Goal: Task Accomplishment & Management: Manage account settings

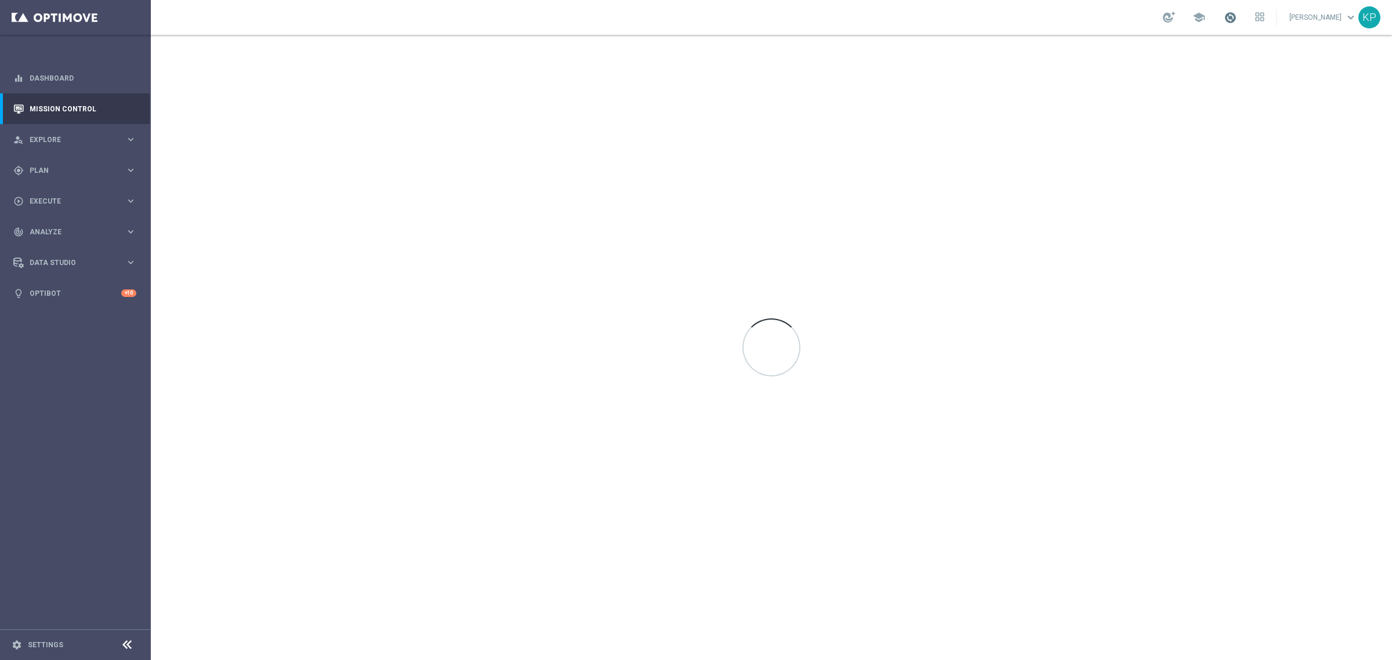
click at [1226, 18] on span at bounding box center [1230, 17] width 13 height 13
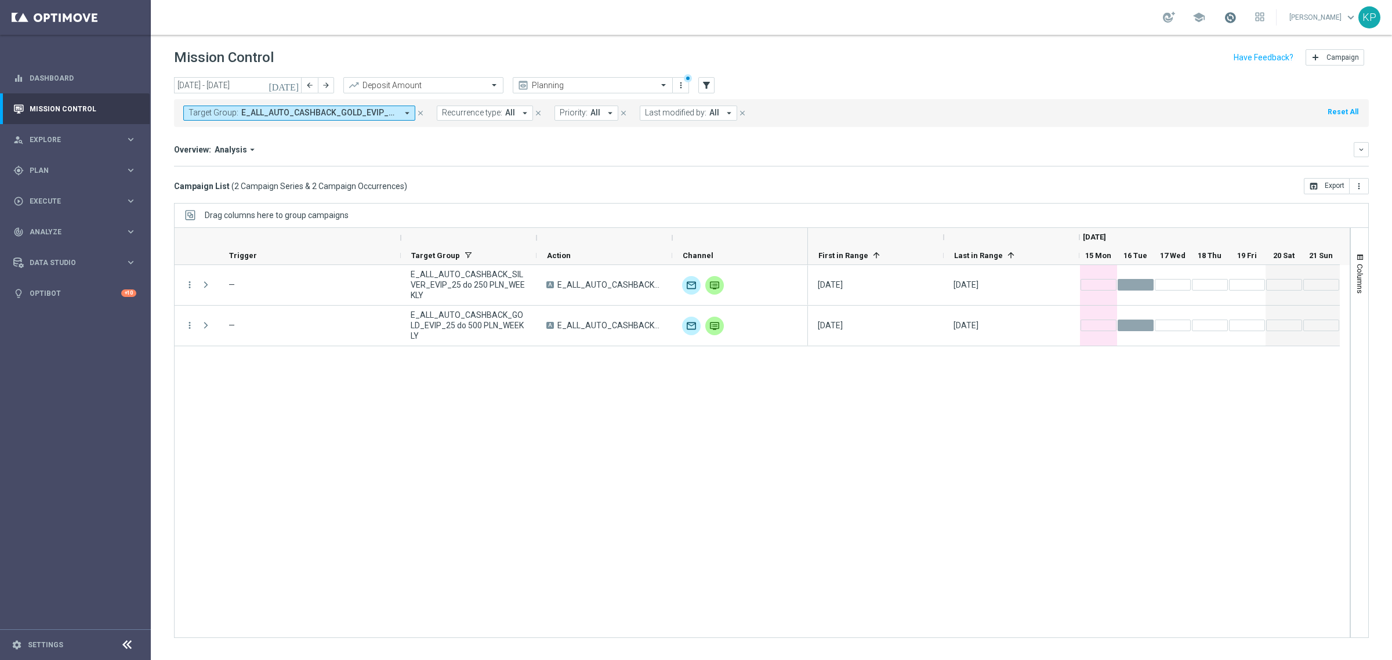
click at [1224, 20] on span at bounding box center [1230, 17] width 13 height 13
click at [987, 23] on div "school Last available data: 15 Sep 2025 Batch process completed with errors che…" at bounding box center [771, 17] width 1241 height 35
click at [775, 393] on div "more_vert — E_ALL_AUTO_CASHBACK_SILVER_EVIP_25 do 250 PLN_WEEKLY A E_ALL_AUTO_C…" at bounding box center [762, 451] width 1176 height 373
click at [622, 89] on input "text" at bounding box center [581, 86] width 124 height 10
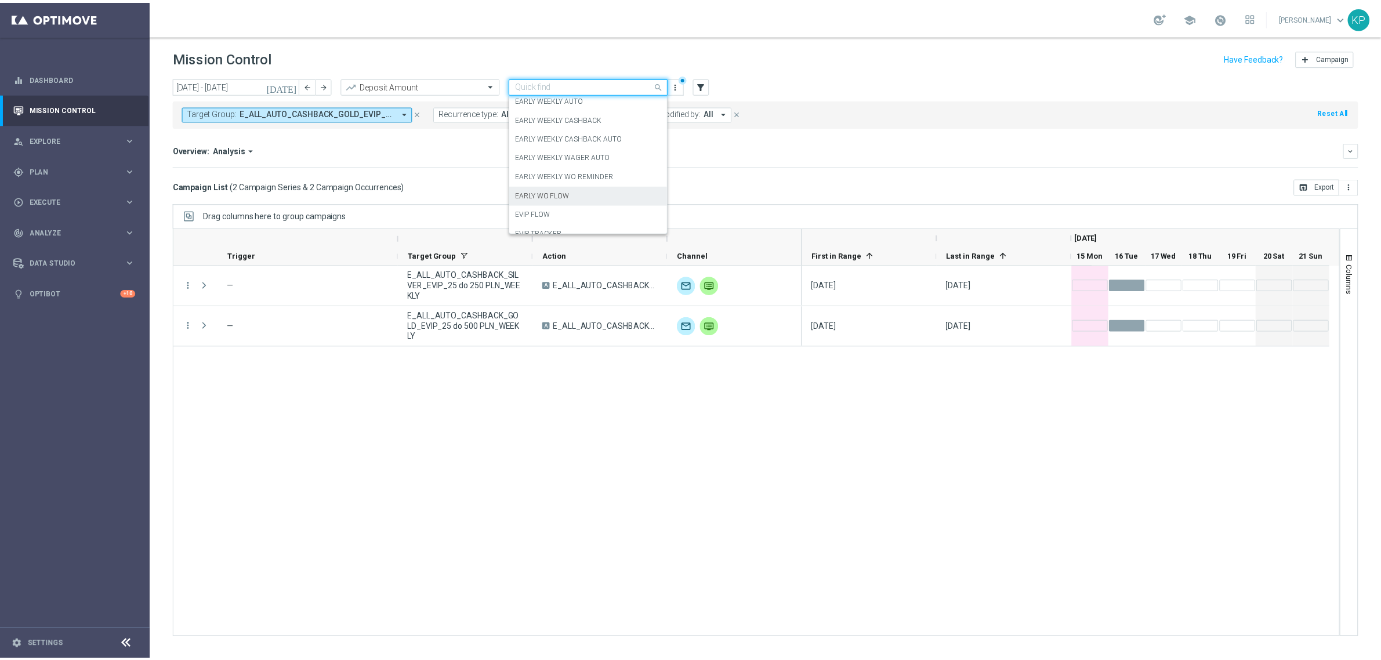
scroll to position [72, 0]
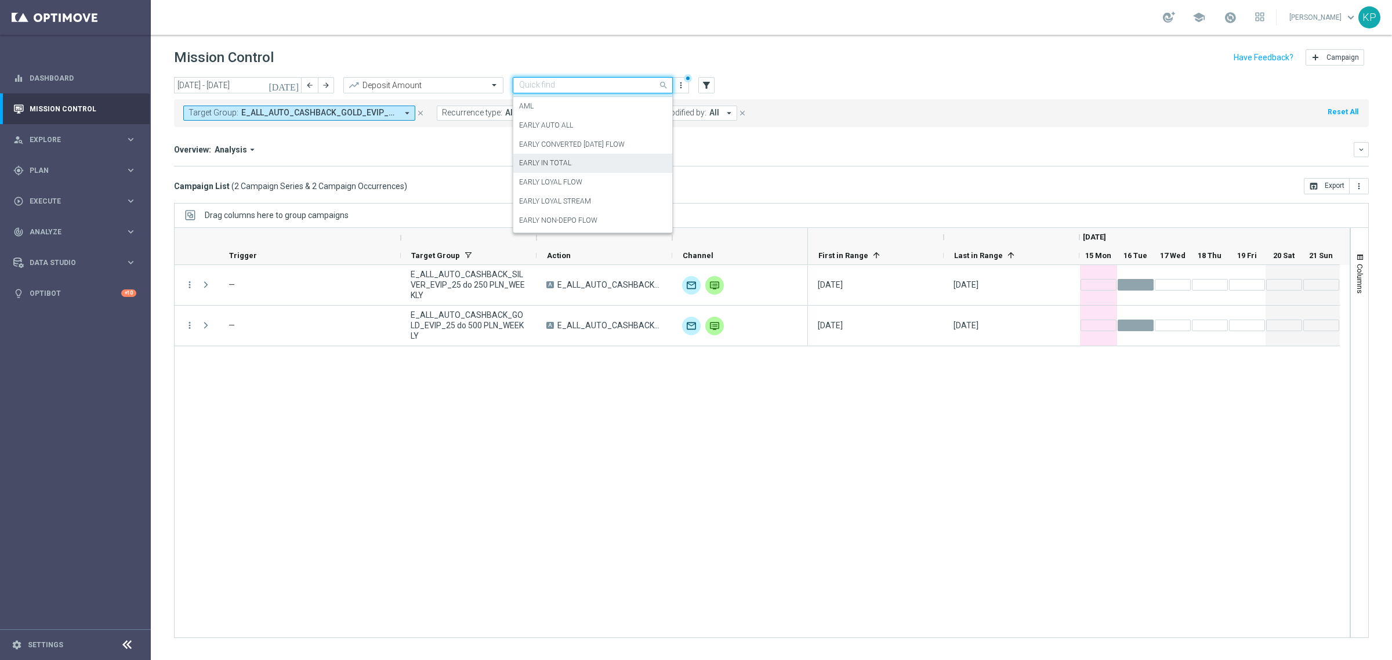
click at [586, 166] on div "EARLY IN TOTAL" at bounding box center [592, 163] width 147 height 19
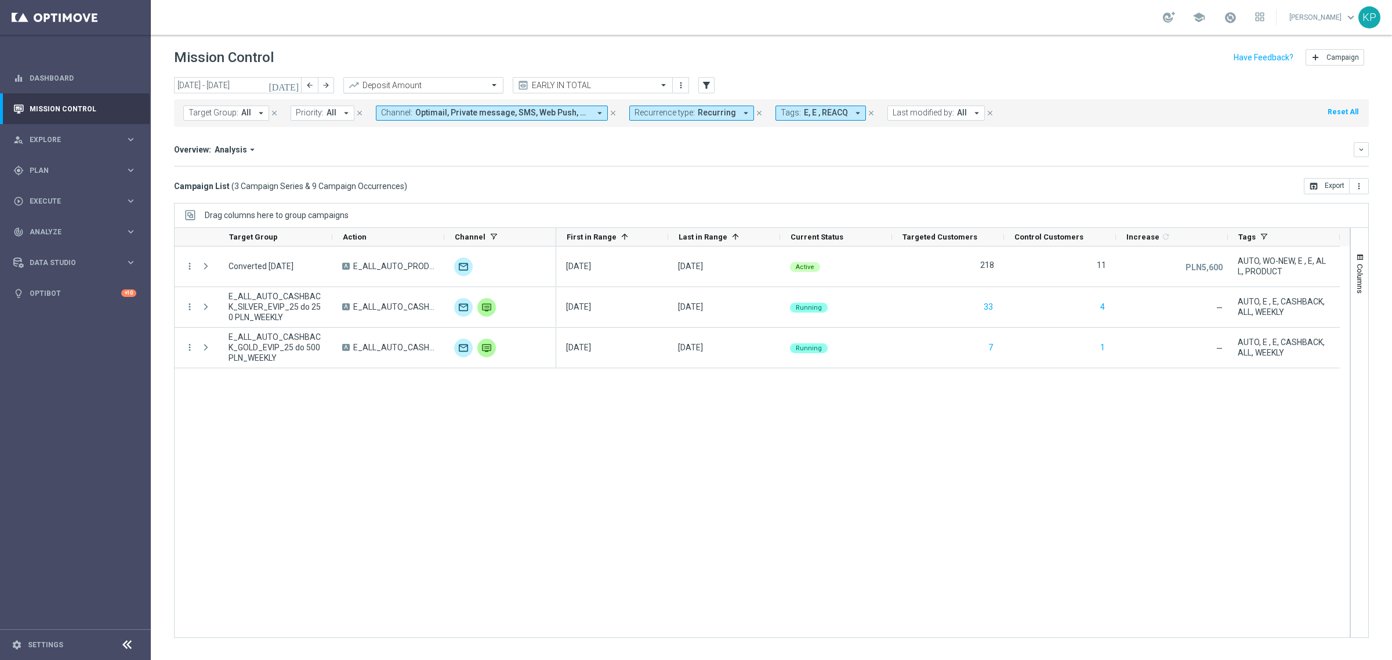
click at [448, 82] on input "text" at bounding box center [412, 86] width 124 height 10
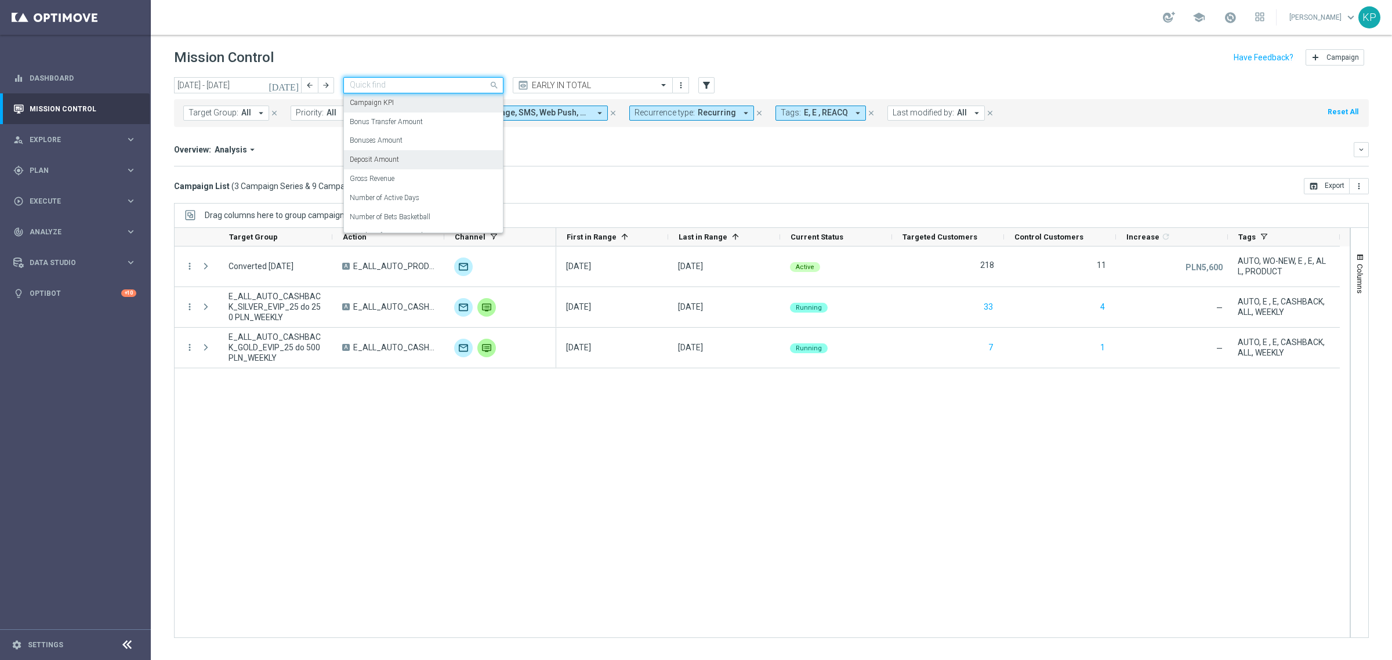
click at [824, 175] on mini-dashboard "Overview: Analysis arrow_drop_down keyboard_arrow_down Increase In Deposit Amou…" at bounding box center [771, 152] width 1195 height 51
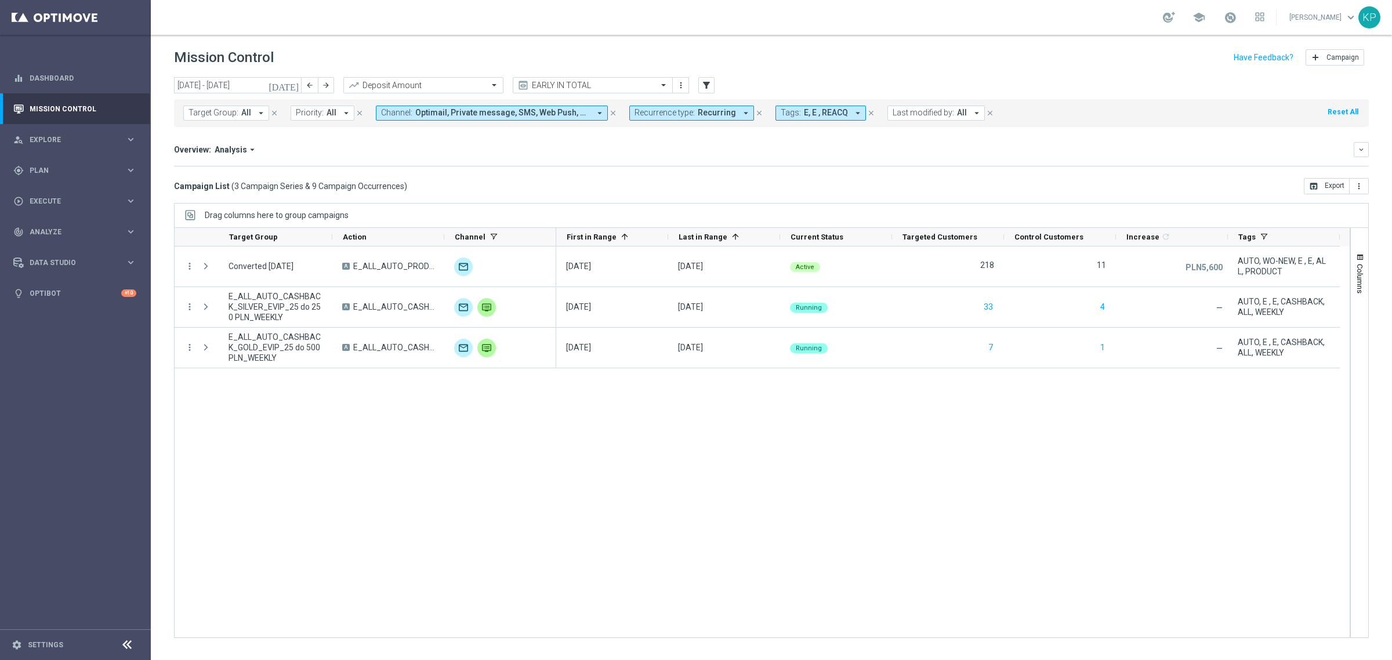
click at [705, 114] on span "Recurring" at bounding box center [717, 113] width 38 height 10
click at [654, 175] on label "Non-Recurring" at bounding box center [669, 177] width 44 height 7
click at [651, 190] on div "Recurring" at bounding box center [676, 196] width 83 height 19
click at [548, 170] on mini-dashboard "Overview: Analysis arrow_drop_down keyboard_arrow_down Increase In Deposit Amou…" at bounding box center [771, 152] width 1195 height 51
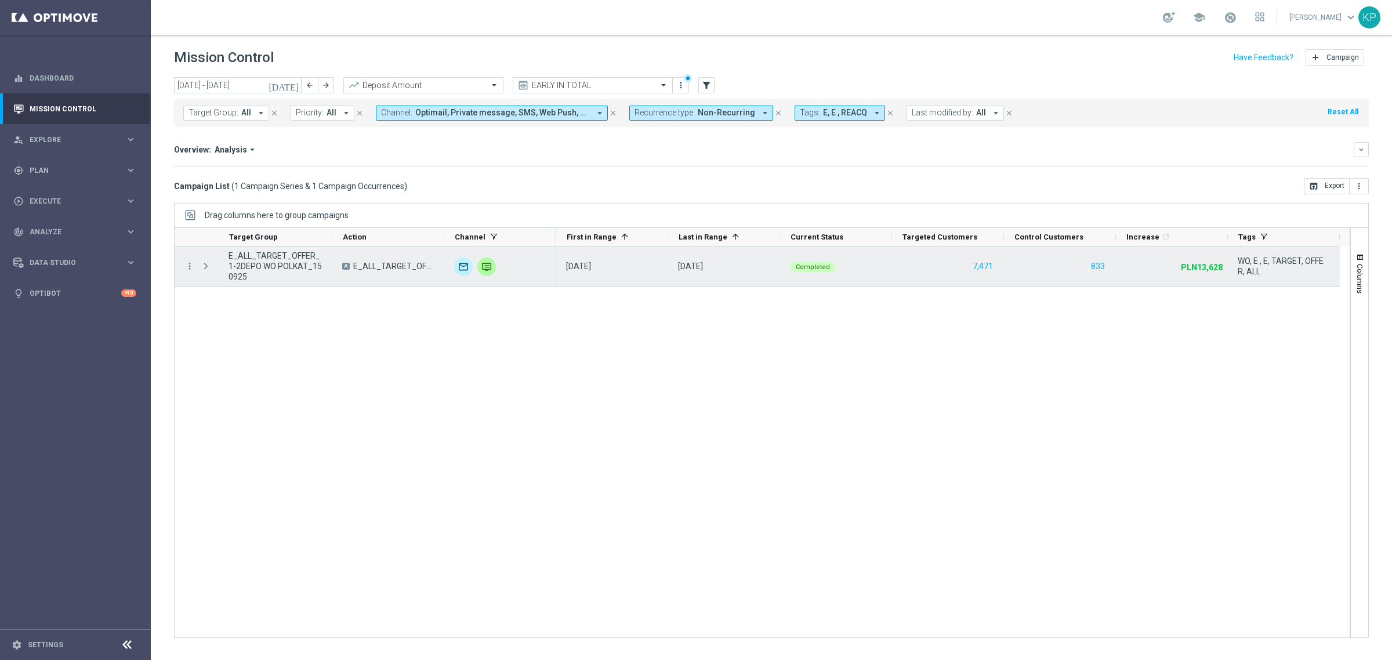
click at [189, 260] on div "more_vert" at bounding box center [185, 266] width 21 height 40
click at [188, 265] on icon "more_vert" at bounding box center [189, 266] width 10 height 10
click at [213, 288] on span "Campaign Metrics" at bounding box center [242, 290] width 60 height 8
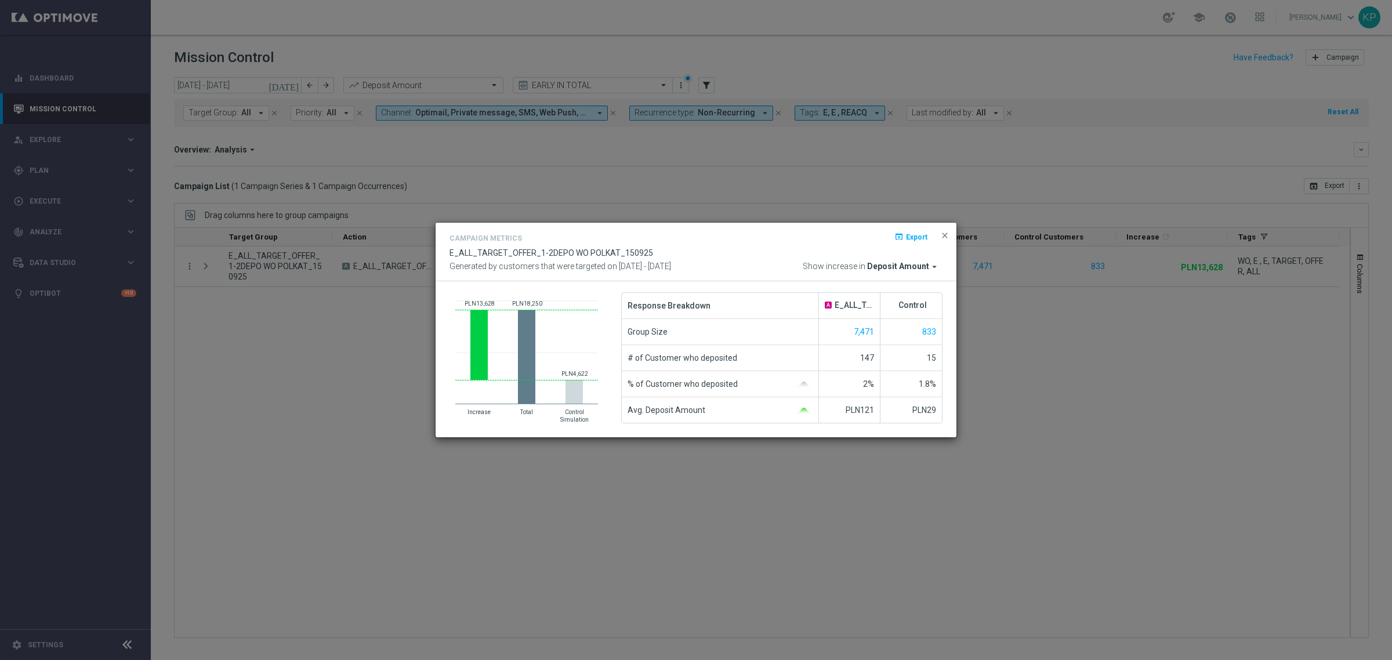
click at [718, 260] on div "Campaign Metrics open_in_browser Export E_ALL_TARGET_OFFER_1-2DEPO WO POLKAT_15…" at bounding box center [695, 251] width 493 height 41
click at [891, 157] on modal-container "Campaign Metrics open_in_browser Export E_ALL_TARGET_OFFER_1-2DEPO WO POLKAT_15…" at bounding box center [696, 330] width 1392 height 660
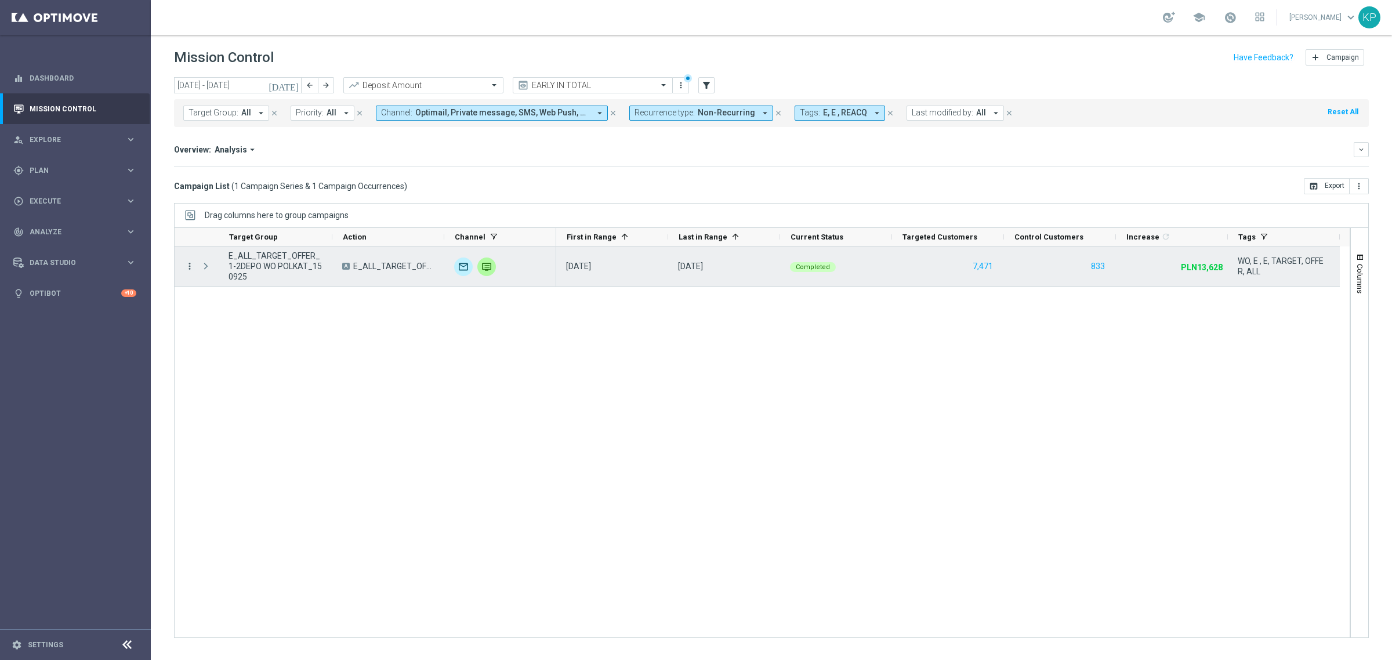
click at [190, 267] on icon "more_vert" at bounding box center [189, 266] width 10 height 10
click at [230, 288] on span "Campaign Metrics" at bounding box center [242, 290] width 60 height 8
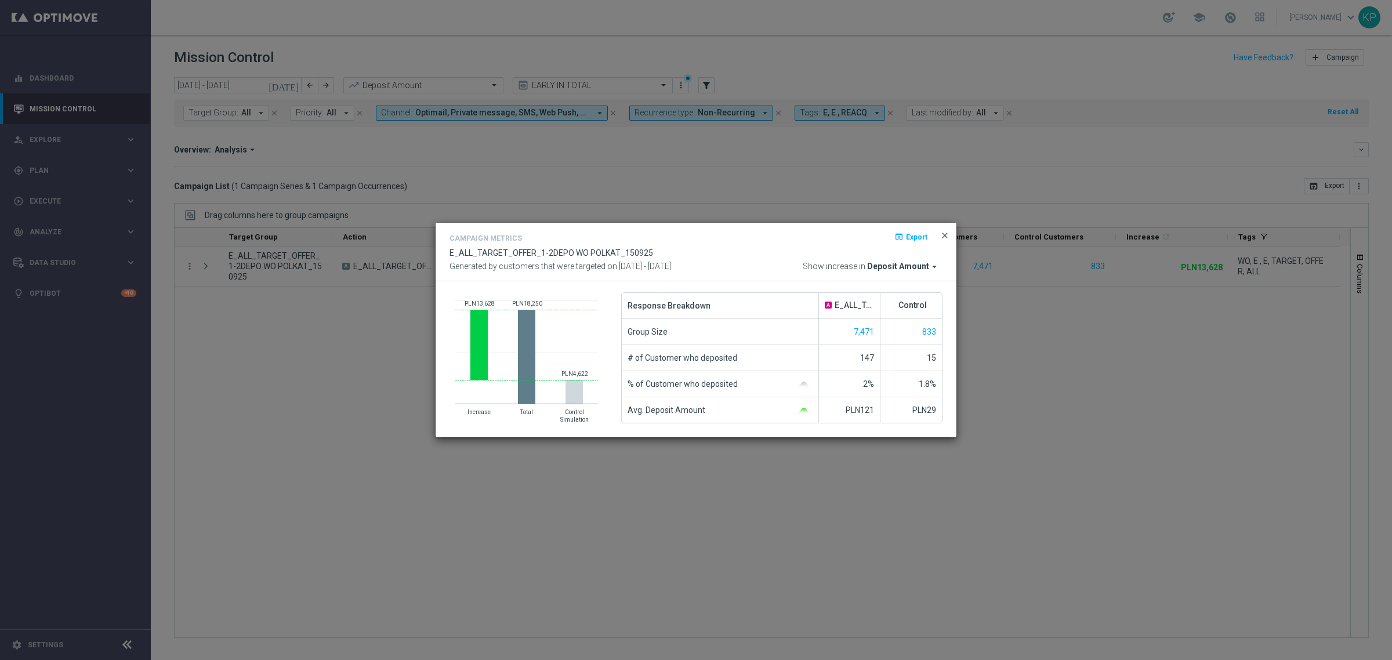
click at [941, 233] on span "close" at bounding box center [944, 235] width 9 height 9
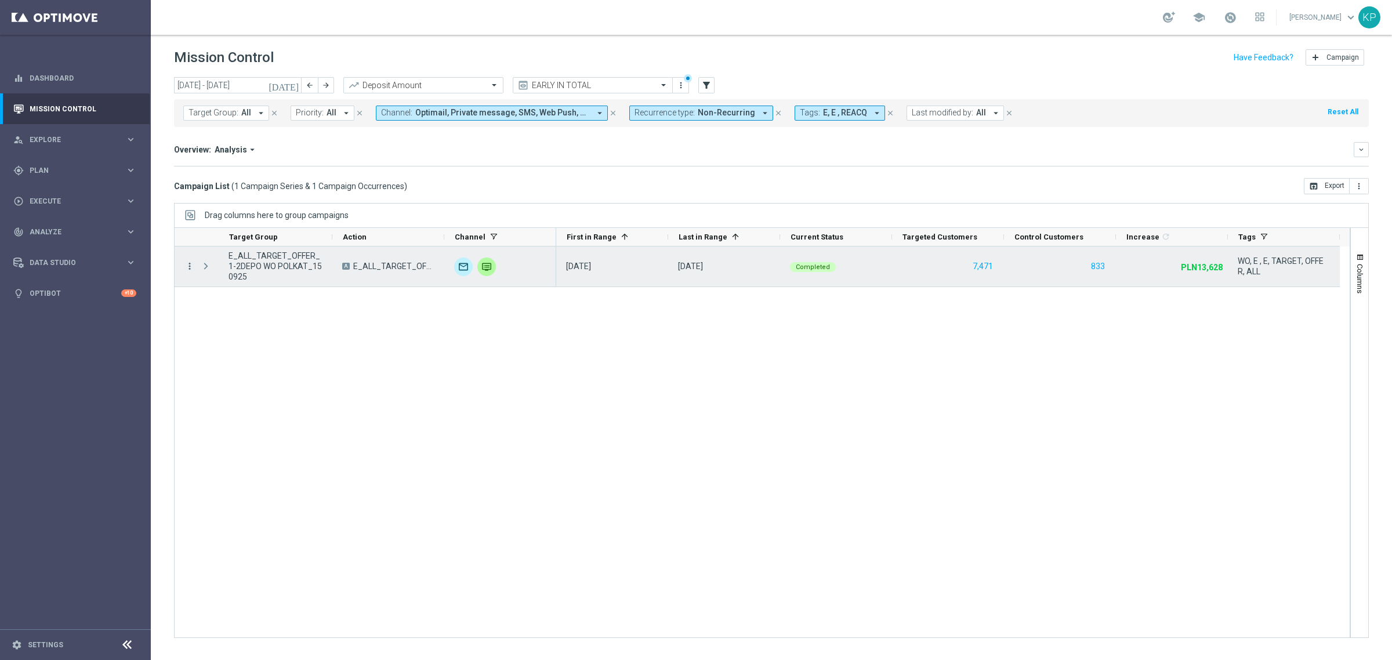
click at [190, 267] on icon "more_vert" at bounding box center [189, 266] width 10 height 10
click at [263, 304] on span "Channel Metrics" at bounding box center [239, 307] width 55 height 8
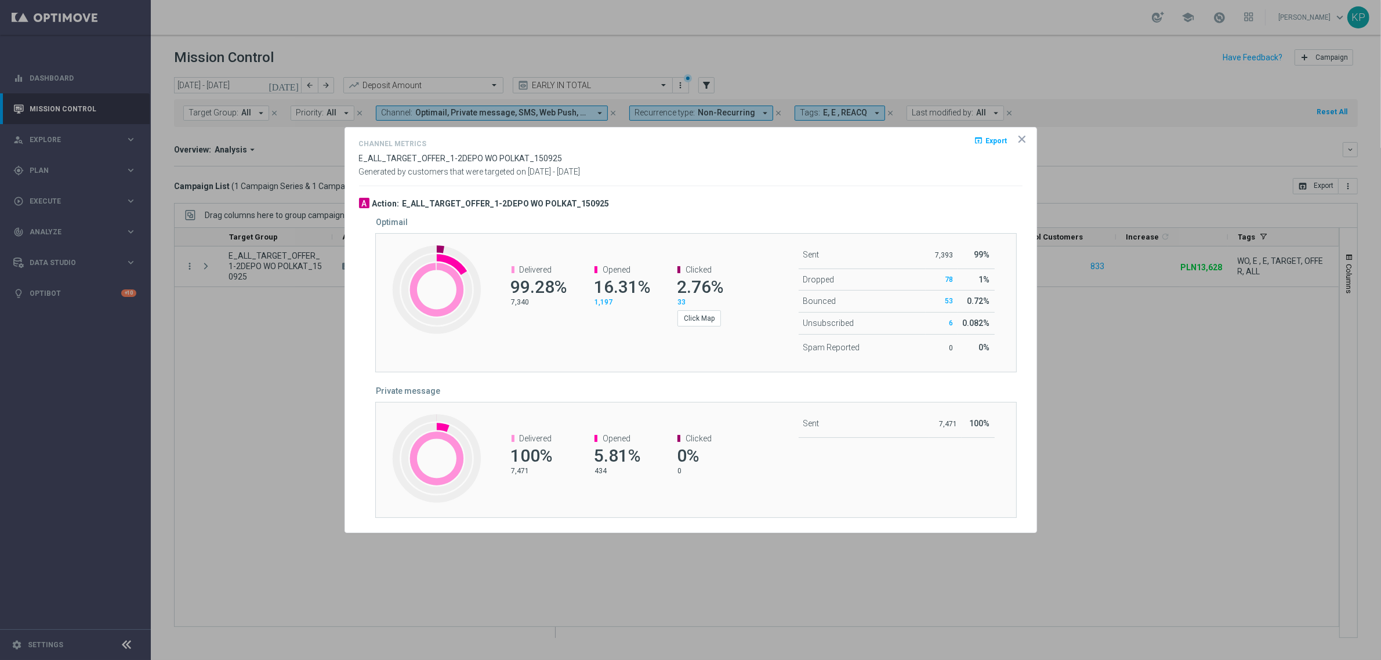
click at [754, 318] on div "Sent 7,393 99% Dropped 78 1% Bounced 53 6" at bounding box center [855, 303] width 213 height 138
click at [686, 318] on button "Click Map" at bounding box center [698, 318] width 43 height 16
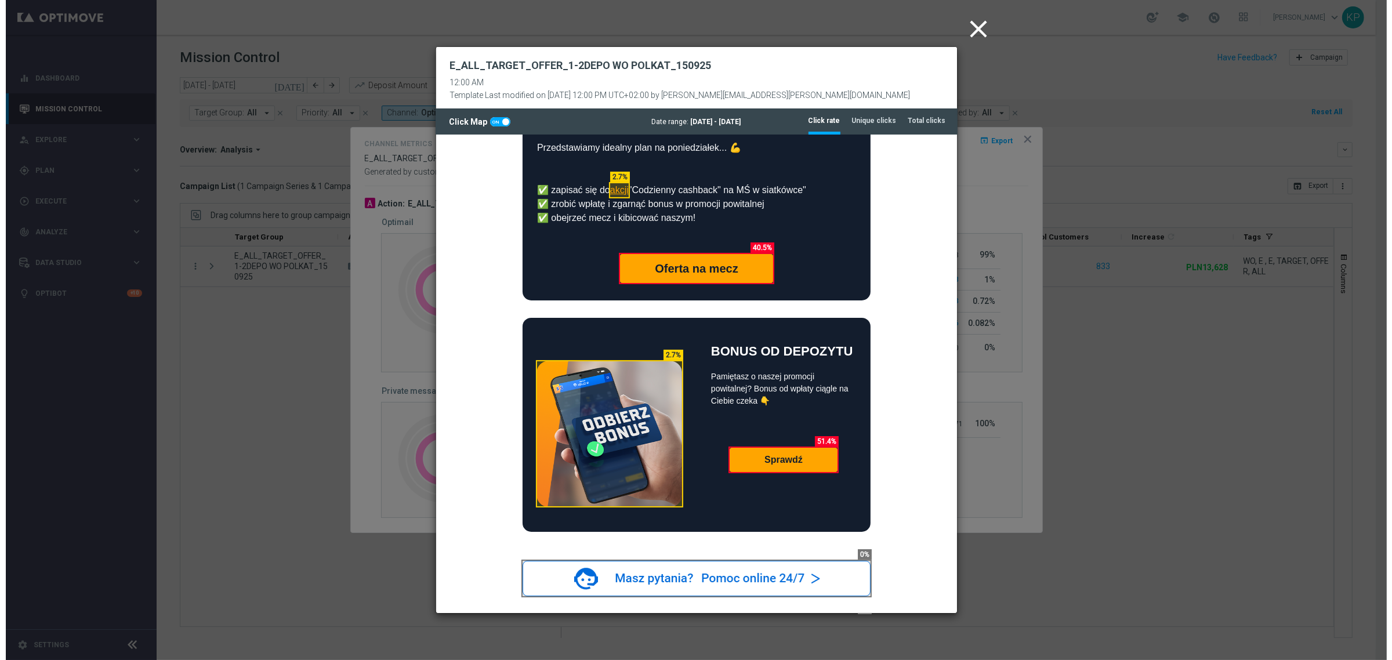
scroll to position [0, 0]
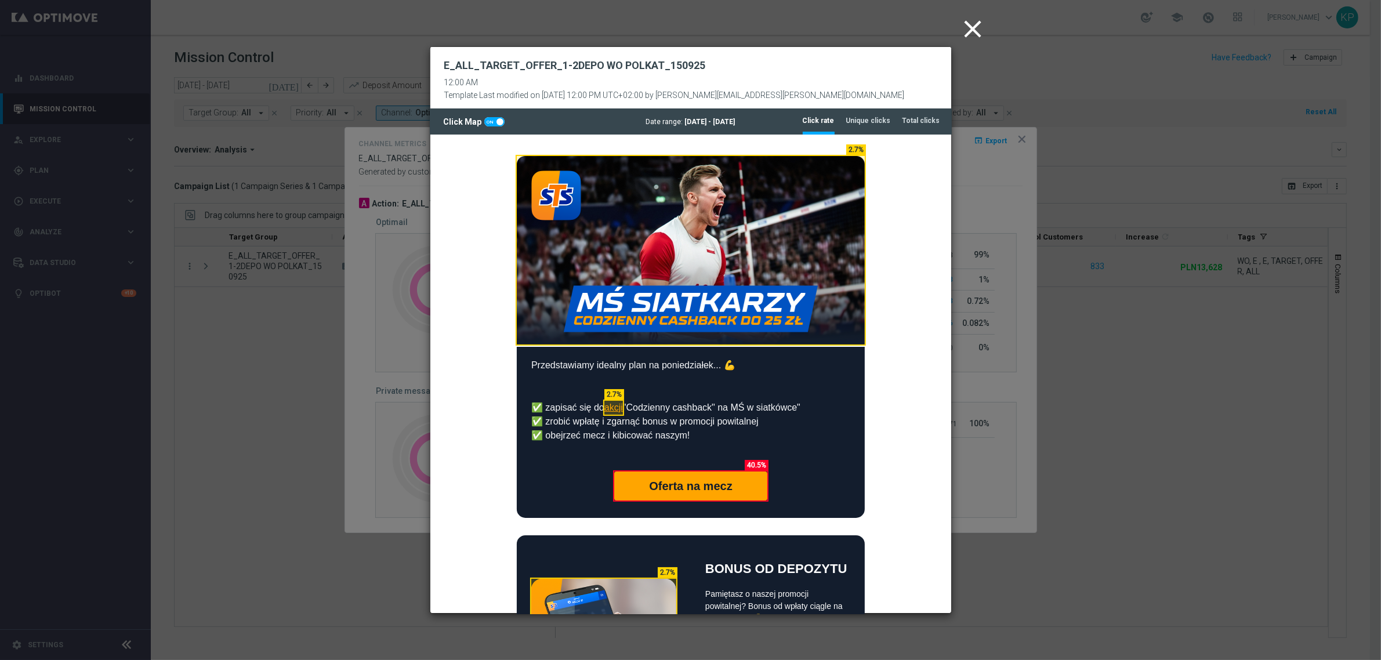
click at [965, 30] on icon "close" at bounding box center [973, 28] width 29 height 29
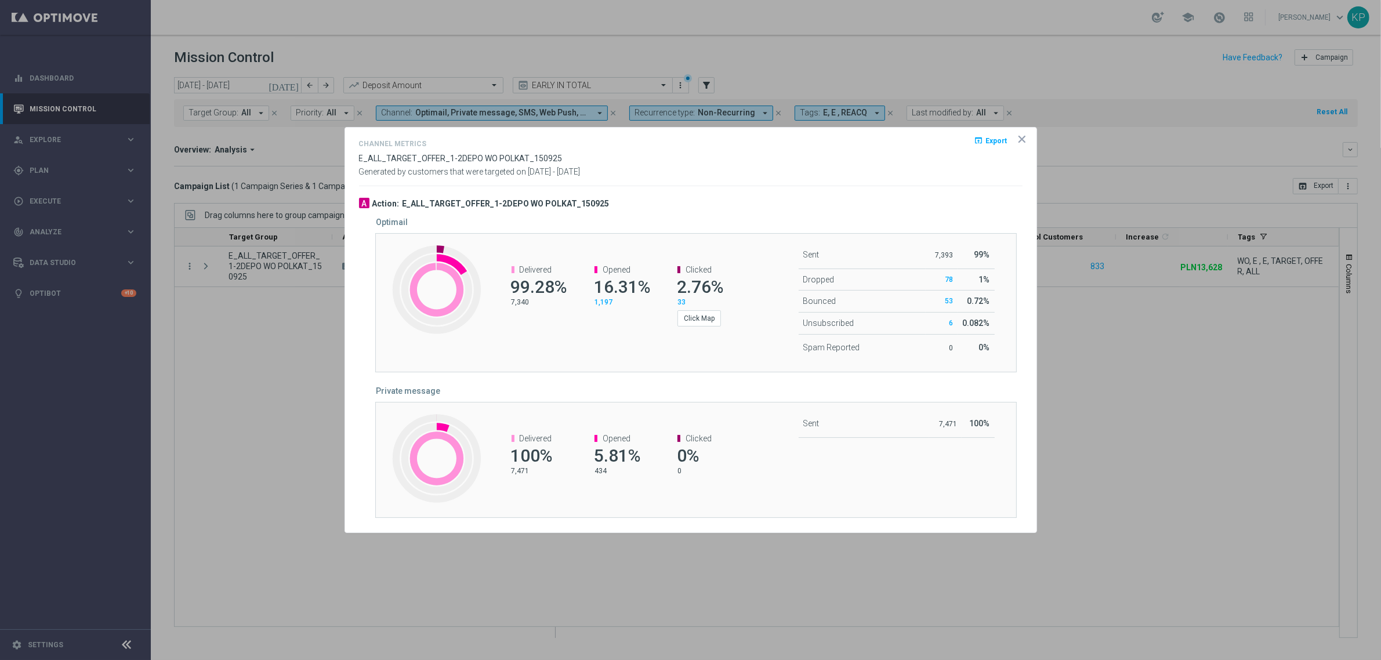
click at [1022, 135] on icon "icon" at bounding box center [1022, 139] width 12 height 12
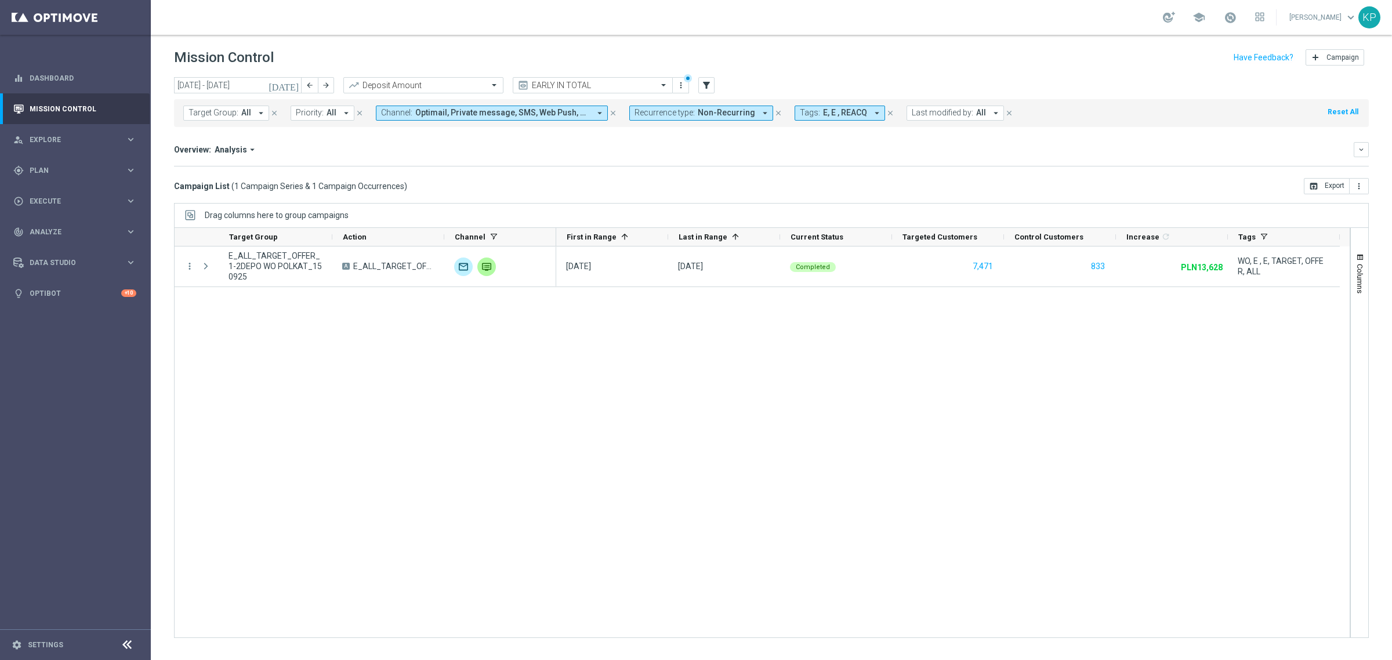
click at [1005, 71] on header "Mission Control add Campaign" at bounding box center [771, 56] width 1241 height 42
click at [116, 173] on span "Plan" at bounding box center [78, 170] width 96 height 7
click at [73, 197] on link "Target Groups" at bounding box center [75, 194] width 90 height 9
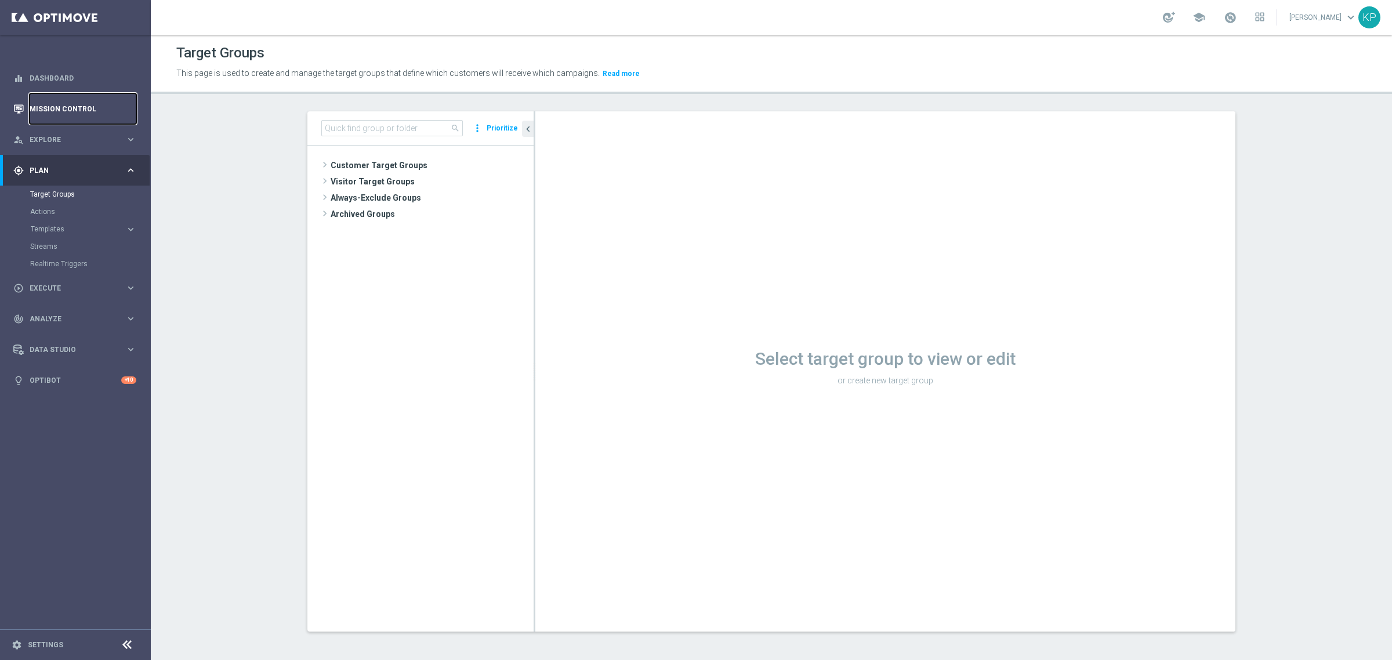
drag, startPoint x: 60, startPoint y: 100, endPoint x: 4, endPoint y: 100, distance: 55.7
click at [60, 100] on link "Mission Control" at bounding box center [83, 108] width 107 height 31
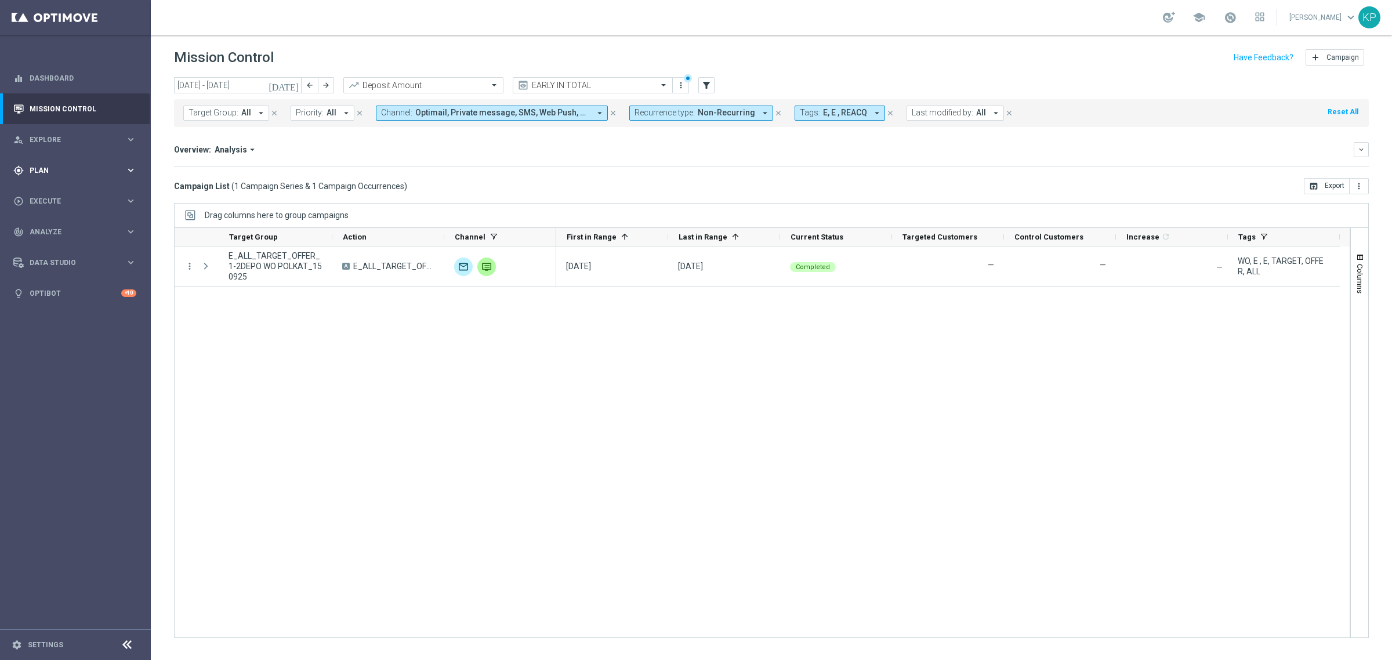
click at [89, 167] on span "Plan" at bounding box center [78, 170] width 96 height 7
click at [72, 191] on link "Target Groups" at bounding box center [75, 194] width 90 height 9
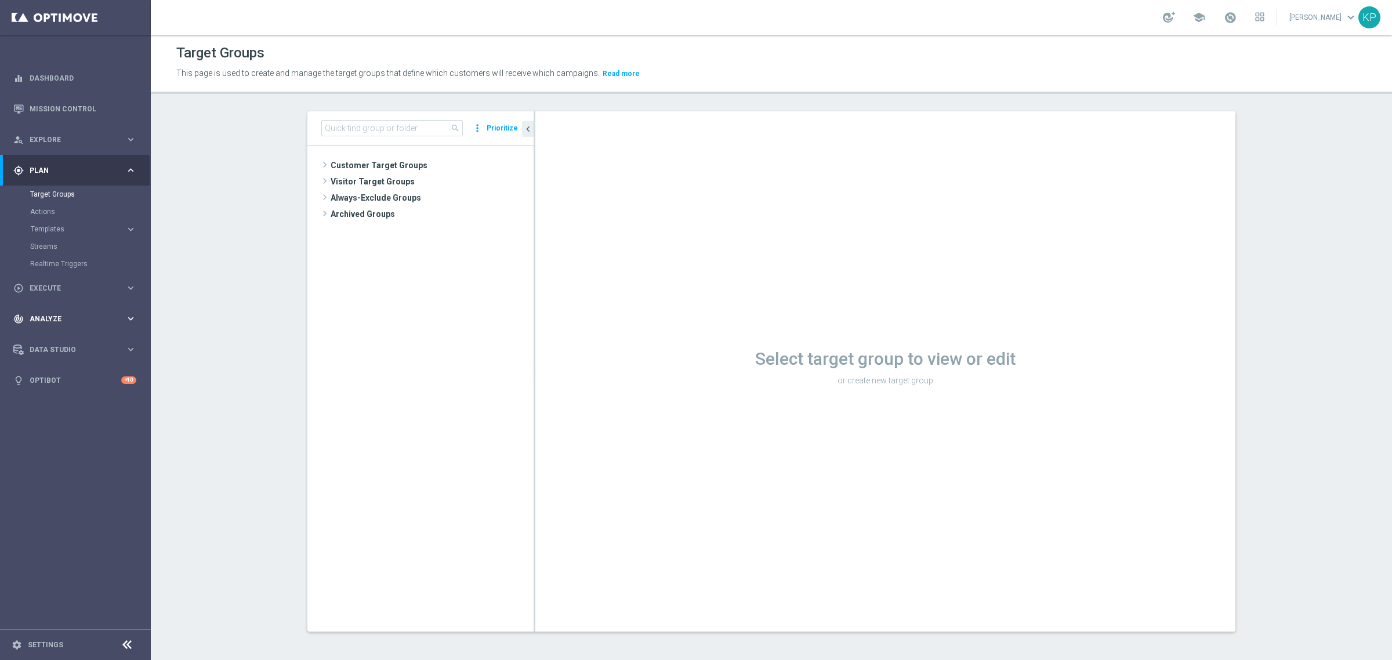
drag, startPoint x: 442, startPoint y: 160, endPoint x: 35, endPoint y: 306, distance: 431.8
click at [442, 160] on span "Customer Target Groups" at bounding box center [432, 165] width 203 height 16
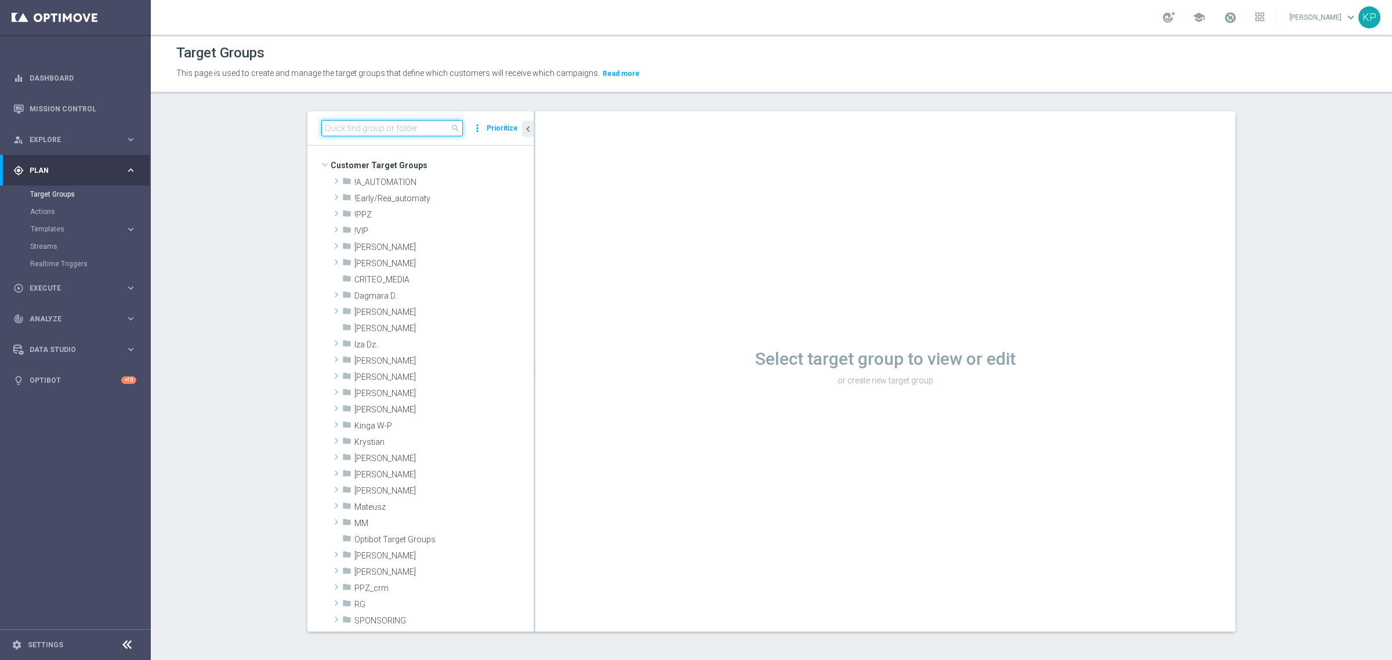
click at [348, 132] on input at bounding box center [391, 128] width 141 height 16
paste input "E_ALL_TARGET_BET_1DEPO DO 200PLN_160925"
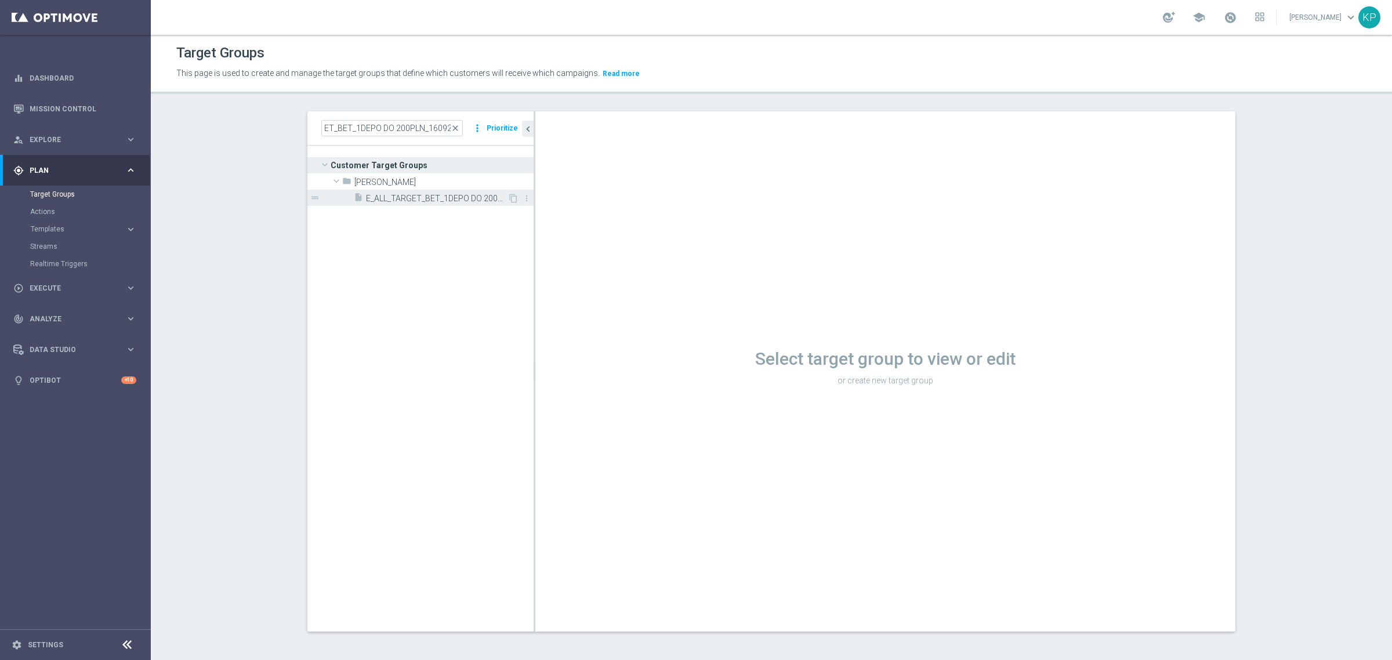
click at [394, 197] on span "E_ALL_TARGET_BET_1DEPO DO 200PLN_160925" at bounding box center [436, 199] width 141 height 10
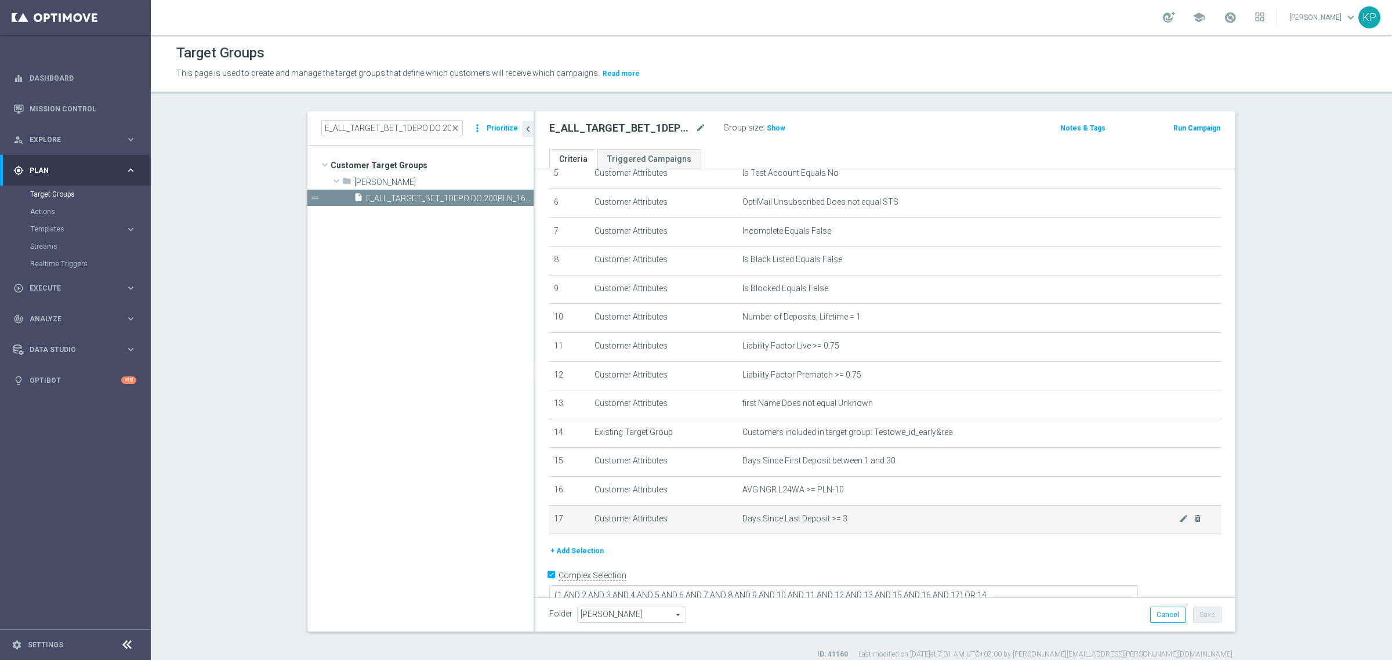
scroll to position [176, 0]
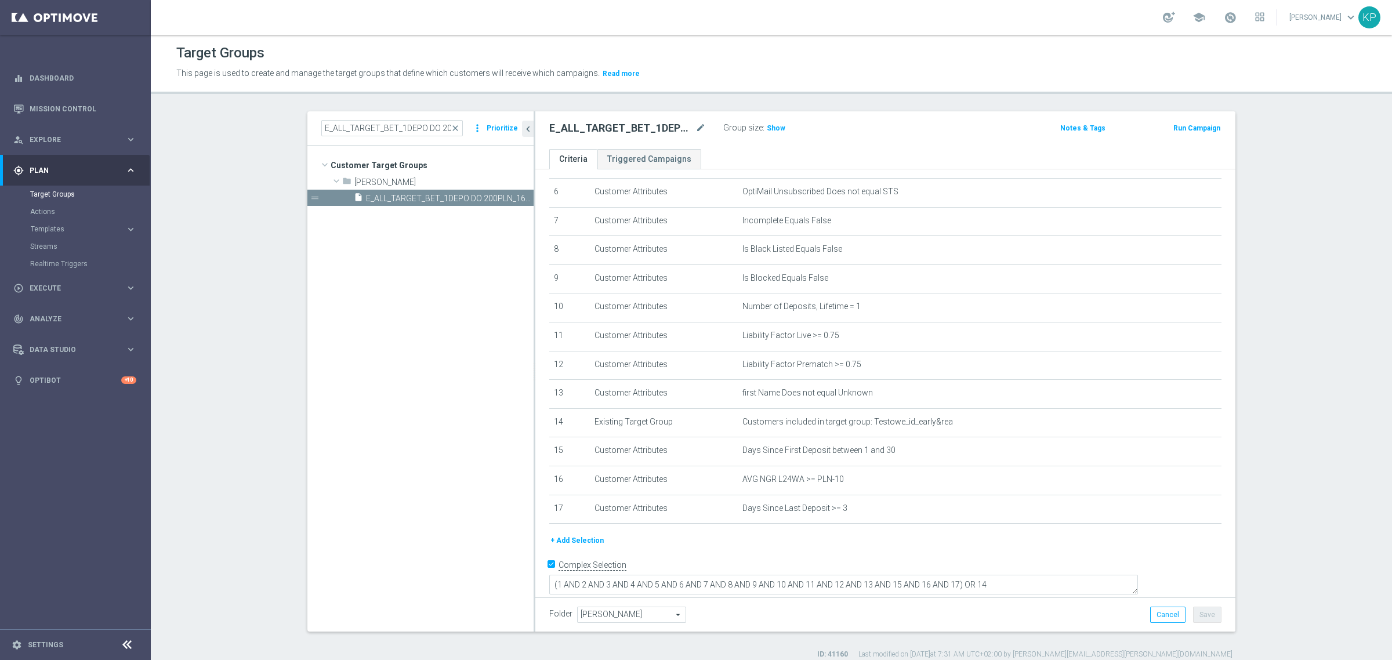
click at [765, 135] on div "Group size : Show" at bounding box center [781, 128] width 116 height 16
click at [767, 132] on span "Show" at bounding box center [776, 128] width 19 height 8
click at [754, 144] on div "E_ALL_TARGET_BET_1DEPO DO 200PLN_160925 mode_edit Group size : Show Calculating…" at bounding box center [885, 130] width 700 height 38
click at [373, 125] on input "E_ALL_TARGET_BET_1DEPO DO 200PLN_160925" at bounding box center [391, 128] width 141 height 16
paste input "2DEPO DO 200PLN_160925"
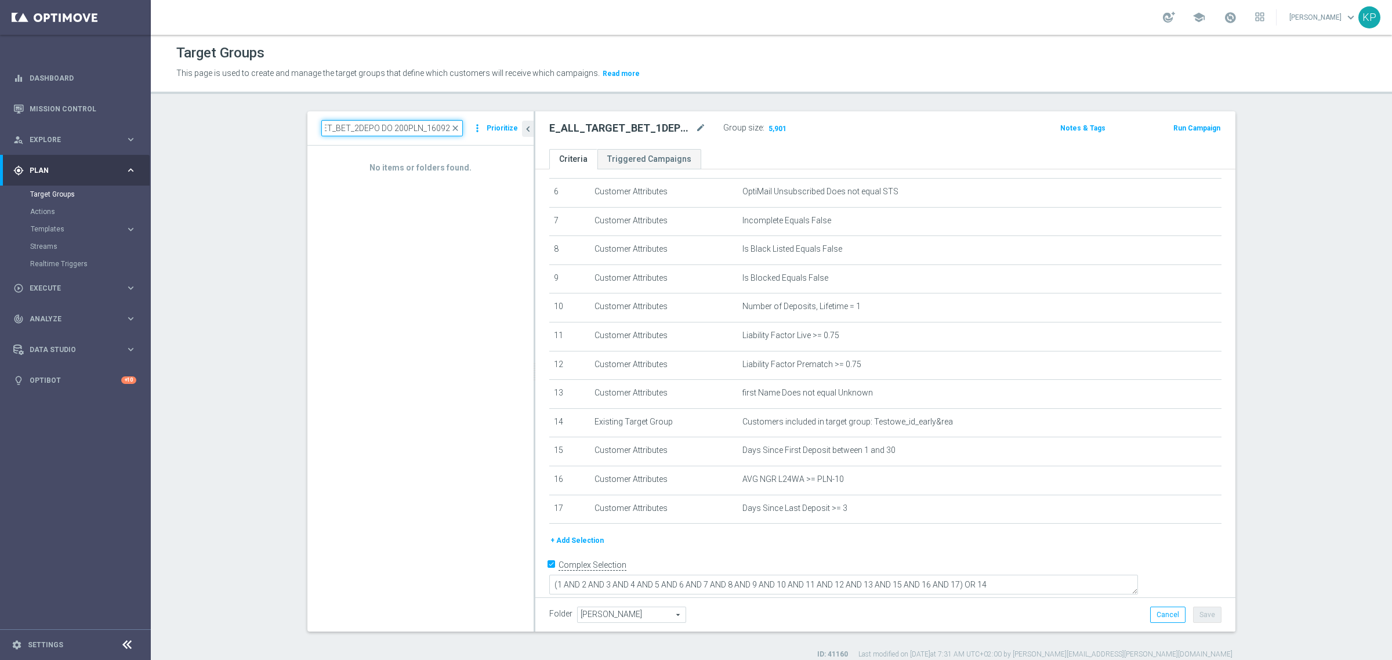
scroll to position [0, 46]
click at [415, 195] on span "E_ALL_TARGET_BET_2DEPO DO 200PLN_160925" at bounding box center [436, 199] width 141 height 10
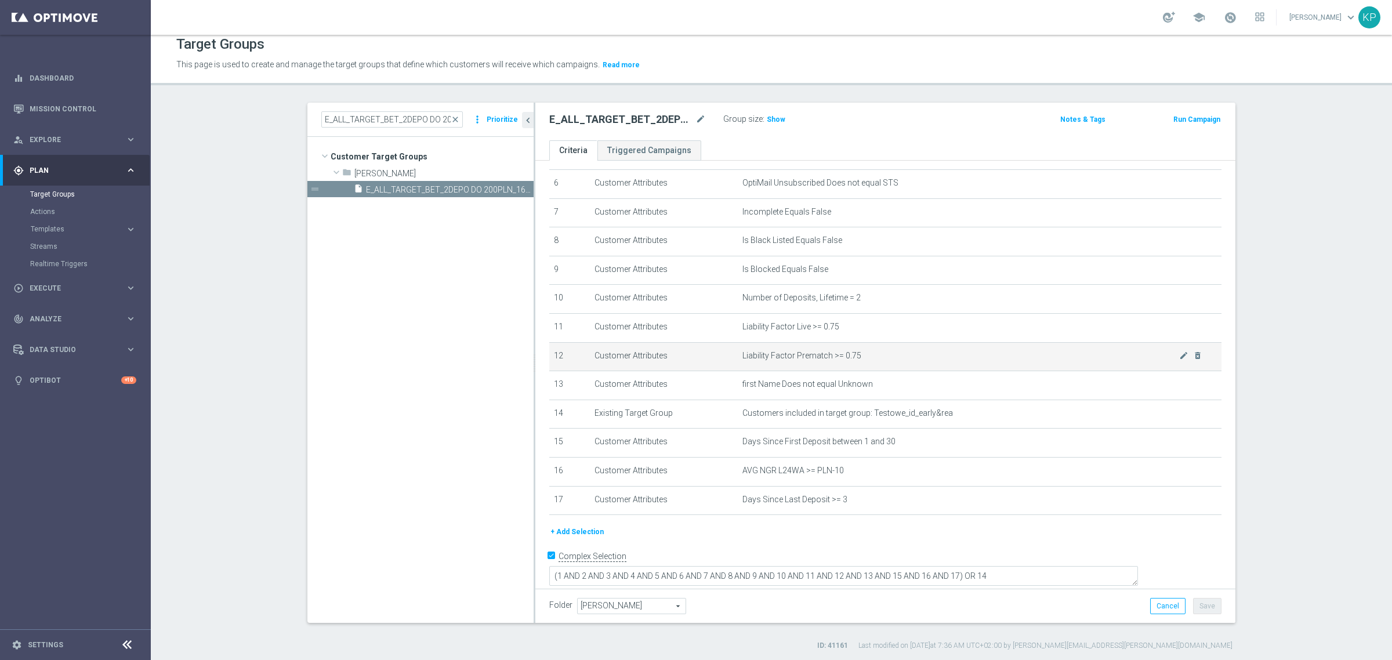
scroll to position [10, 0]
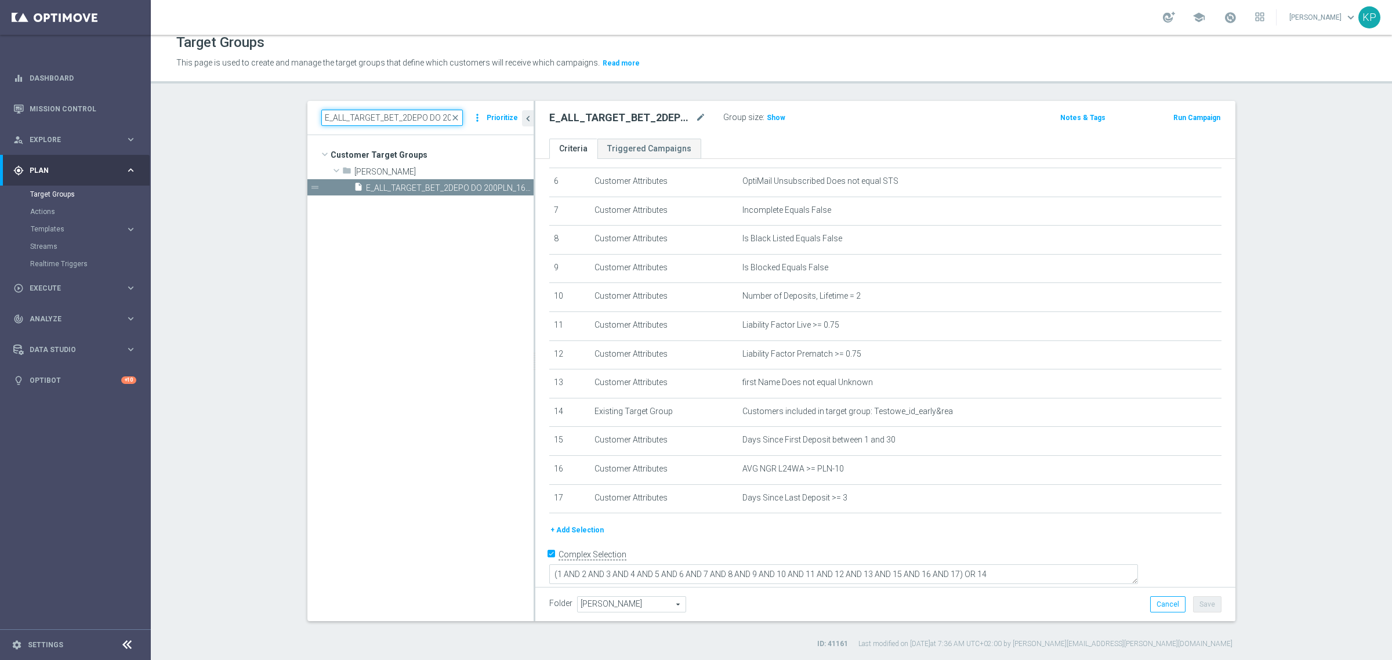
click at [395, 119] on input "E_ALL_TARGET_BET_2DEPO DO 200PLN_160925" at bounding box center [391, 118] width 141 height 16
paste input "3"
click at [427, 120] on input "E_ALL_TARGET_BET_3DEPO DO 200PLN_160925" at bounding box center [391, 118] width 141 height 16
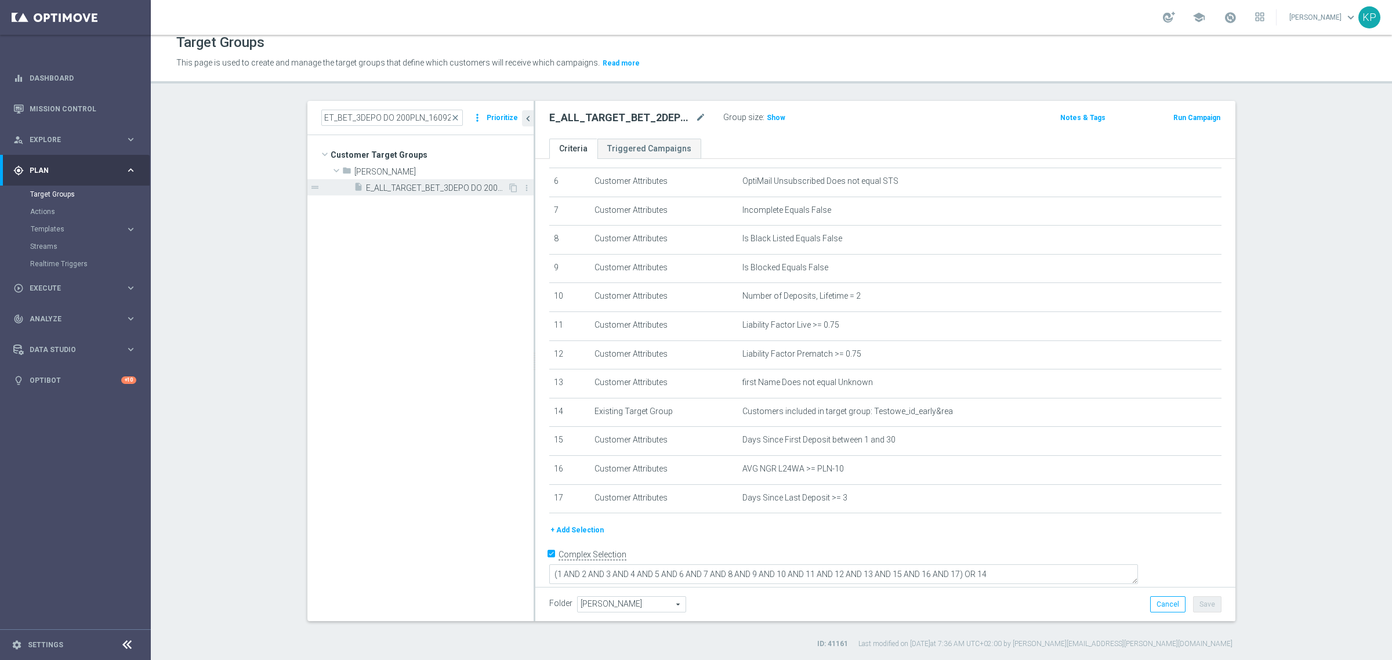
click at [422, 190] on span "E_ALL_TARGET_BET_3DEPO DO 200PLN_160925" at bounding box center [436, 188] width 141 height 10
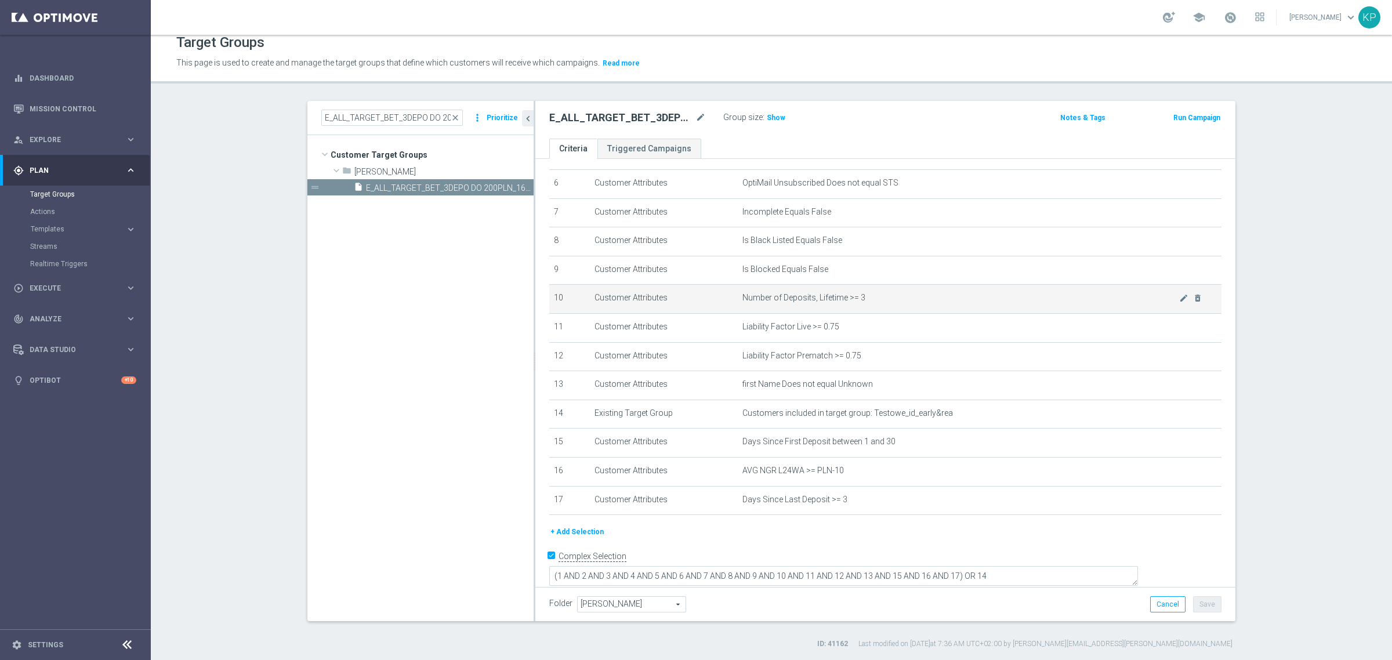
scroll to position [176, 0]
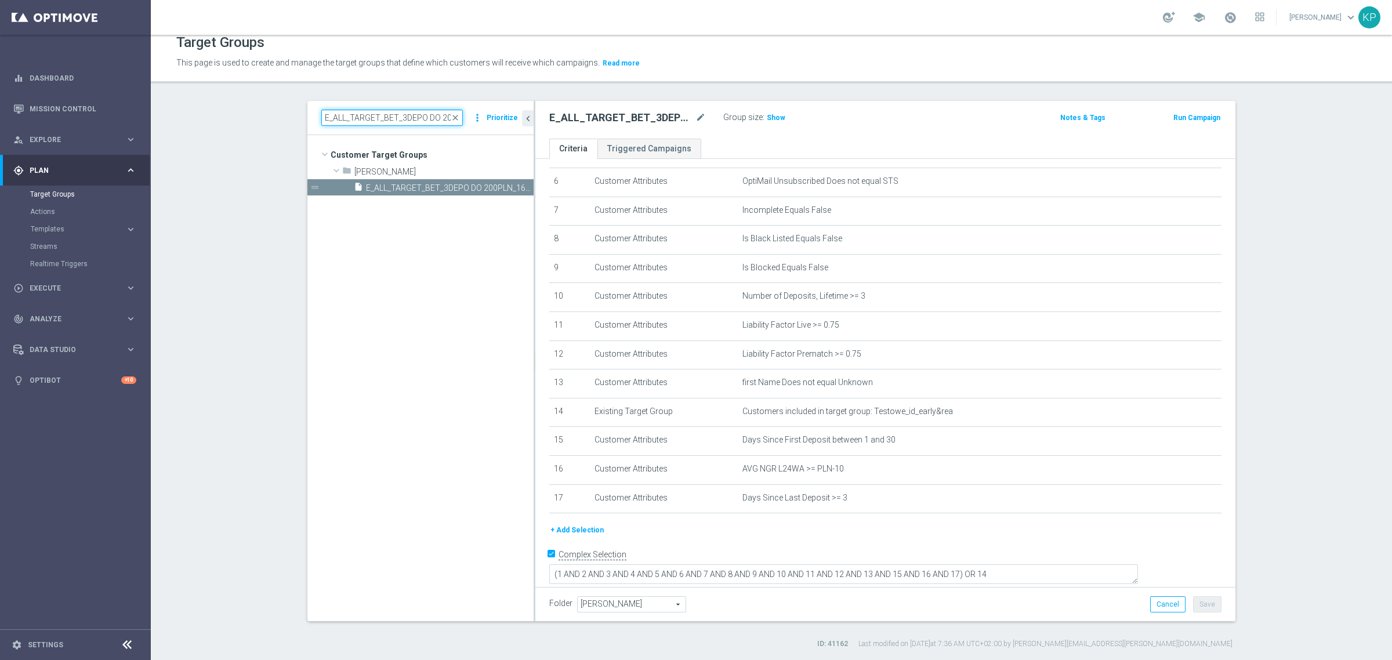
click at [412, 110] on input "E_ALL_TARGET_BET_3DEPO DO 200PLN_160925" at bounding box center [391, 118] width 141 height 16
paste input "REACQ_ALL_TARGET_BET"
type input "REACQ_ALL_TARGET_BET DO 200PLN_160925"
click at [422, 186] on span "REACQ_ALL_TARGET_BET DO 200PLN_160925" at bounding box center [436, 188] width 141 height 10
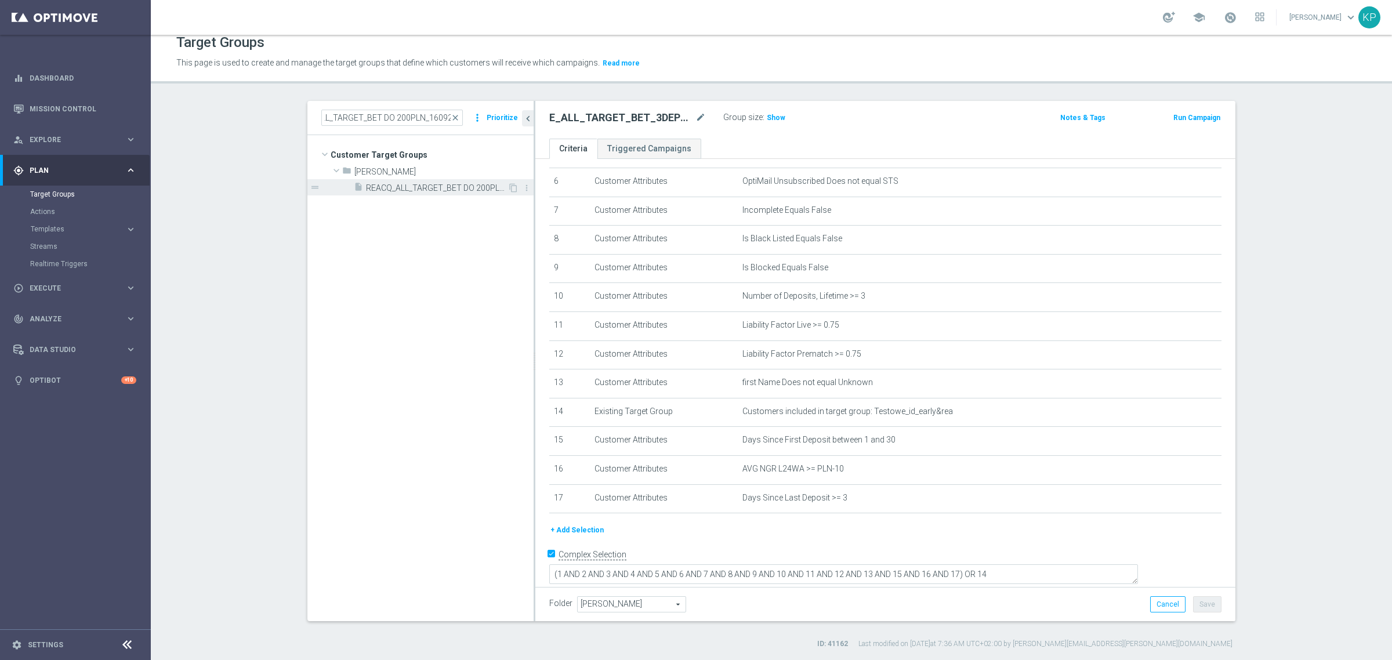
scroll to position [0, 0]
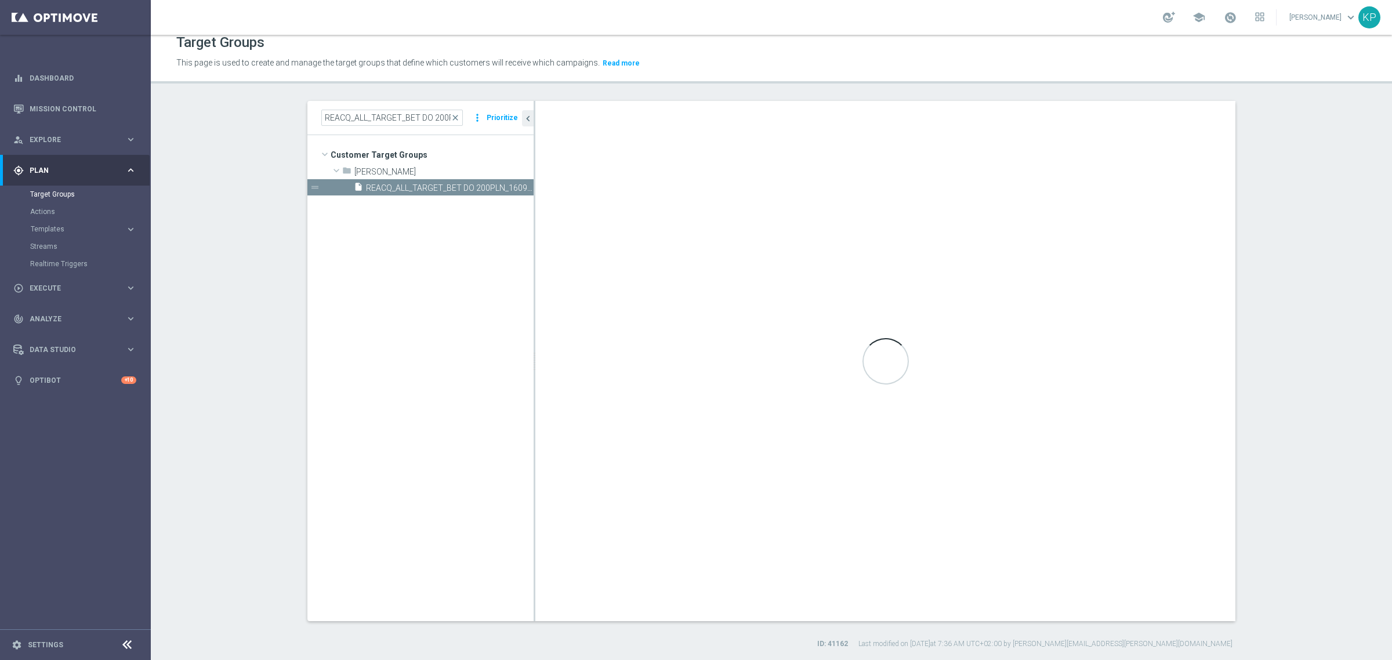
type textarea "(1 AND 2 AND 3 AND 4 AND 5 AND 6 AND 7 AND 8 AND 9 AND 10 AND 11 AND 12 AND 13 …"
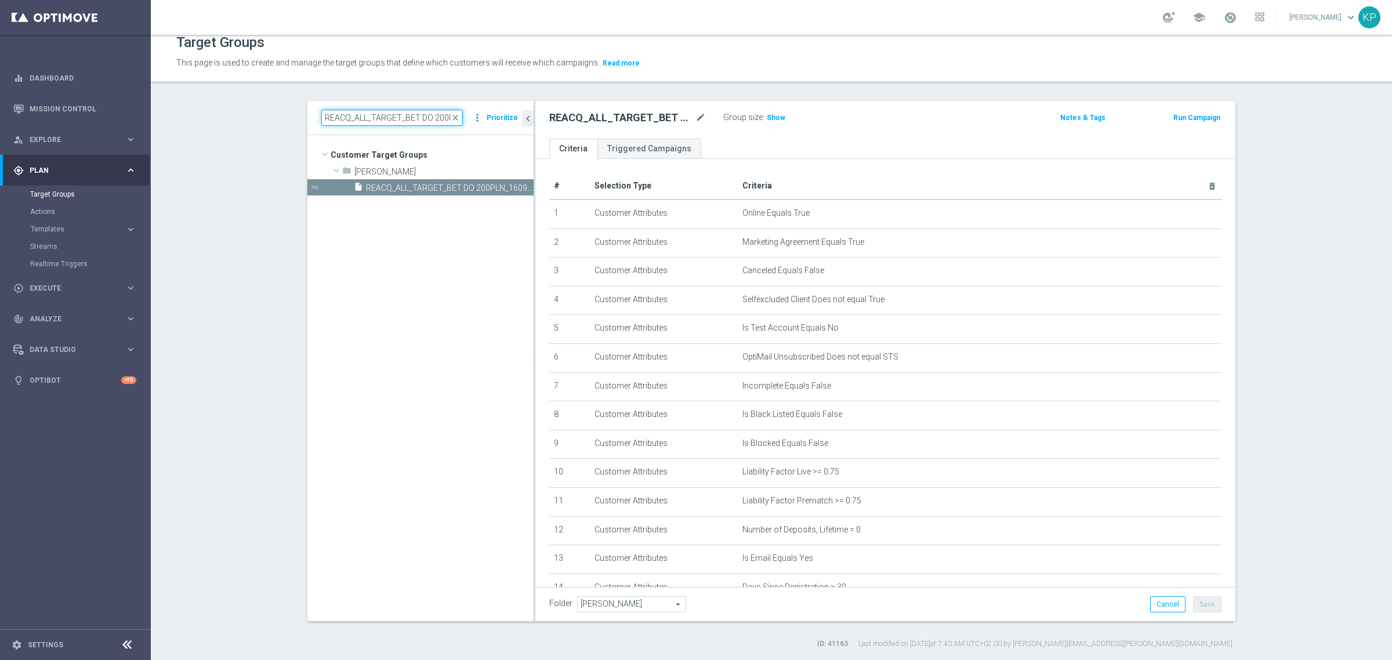
click at [353, 122] on input "REACQ_ALL_TARGET_BET DO 200PLN_160925" at bounding box center [391, 118] width 141 height 16
paste input "E_ALL_TARGET_OFFER_3DEPO_LM_160925"
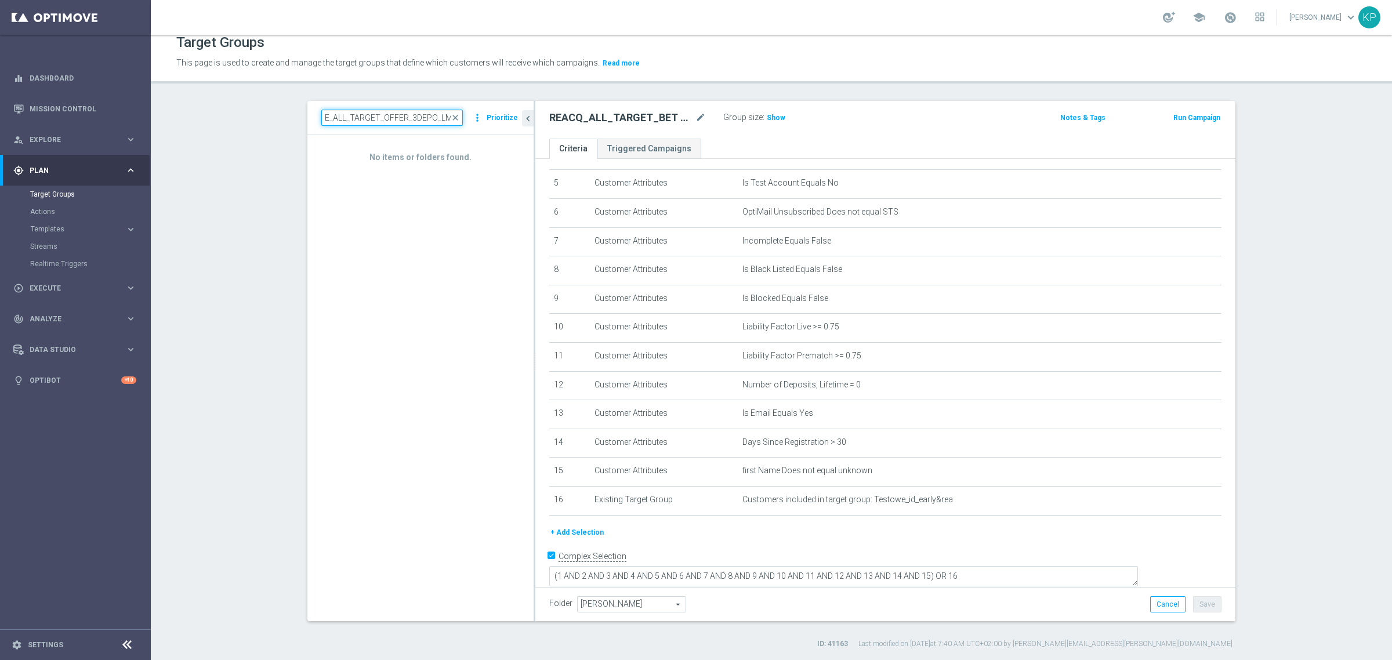
click at [381, 124] on input "E_ALL_TARGET_OFFER_3DEPO_LM_" at bounding box center [391, 118] width 141 height 16
paste input "160925"
click at [325, 113] on input "E_ALL_TARGET_OFFER_3DEPO_LM_160925" at bounding box center [391, 118] width 141 height 16
paste input "1-2DEPO_W"
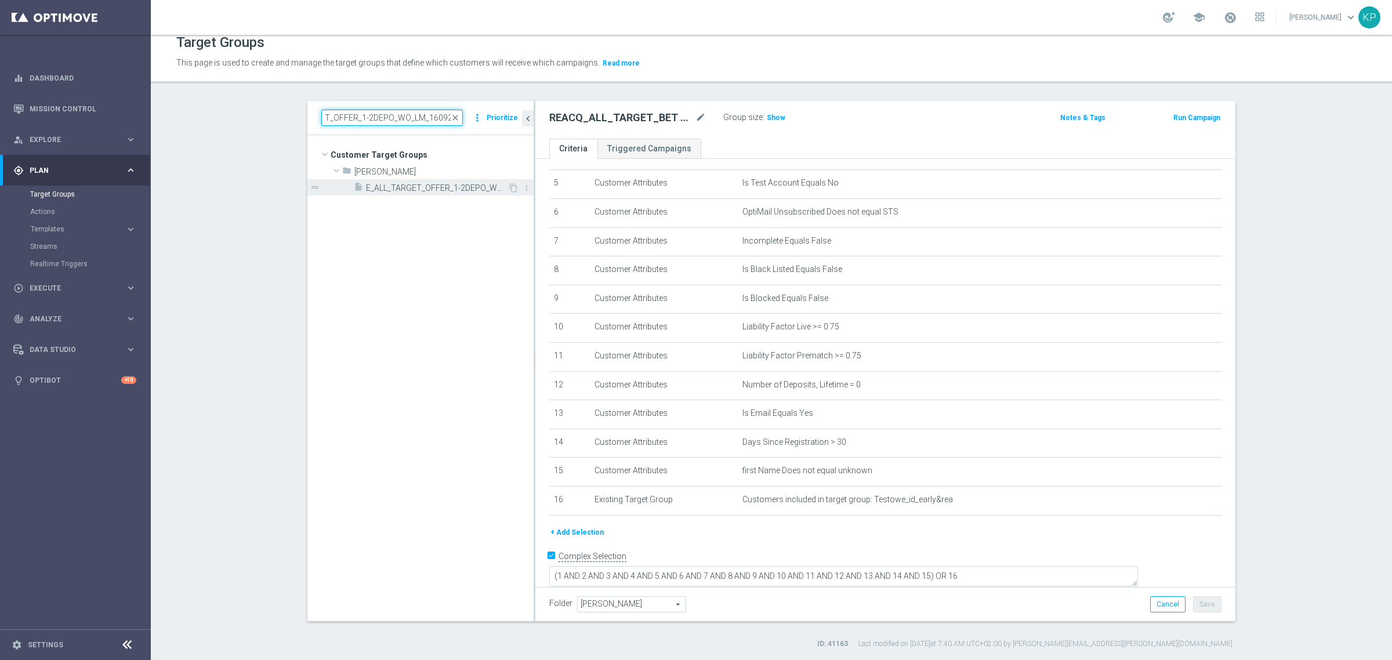
type input "E_ALL_TARGET_OFFER_1-2DEPO_WO_LM_160925"
click at [413, 190] on span "E_ALL_TARGET_OFFER_1-2DEPO_WO_LM_160925" at bounding box center [436, 188] width 141 height 10
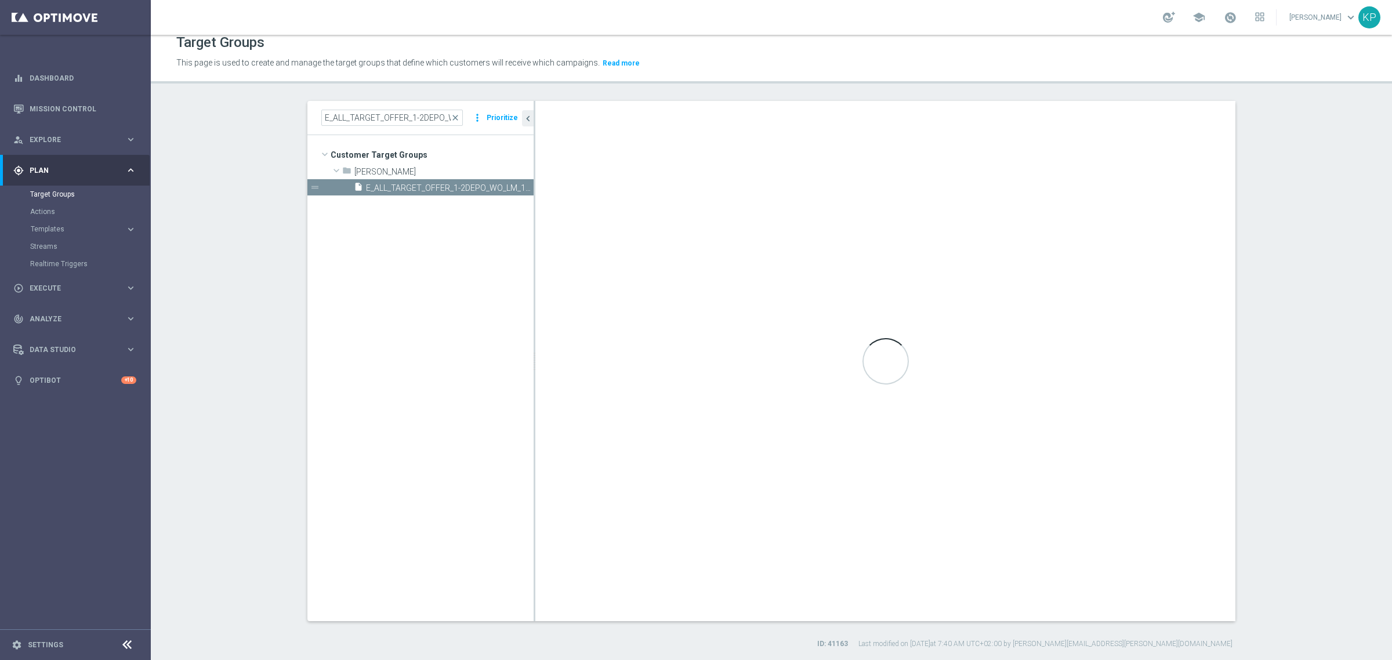
type textarea "(1 AND 2 AND 3 AND 4 AND 5 AND 6 AND 7 AND 8 AND 9 AND 10 AND 11 AND 12 AND 13 …"
type input "Andżelika B."
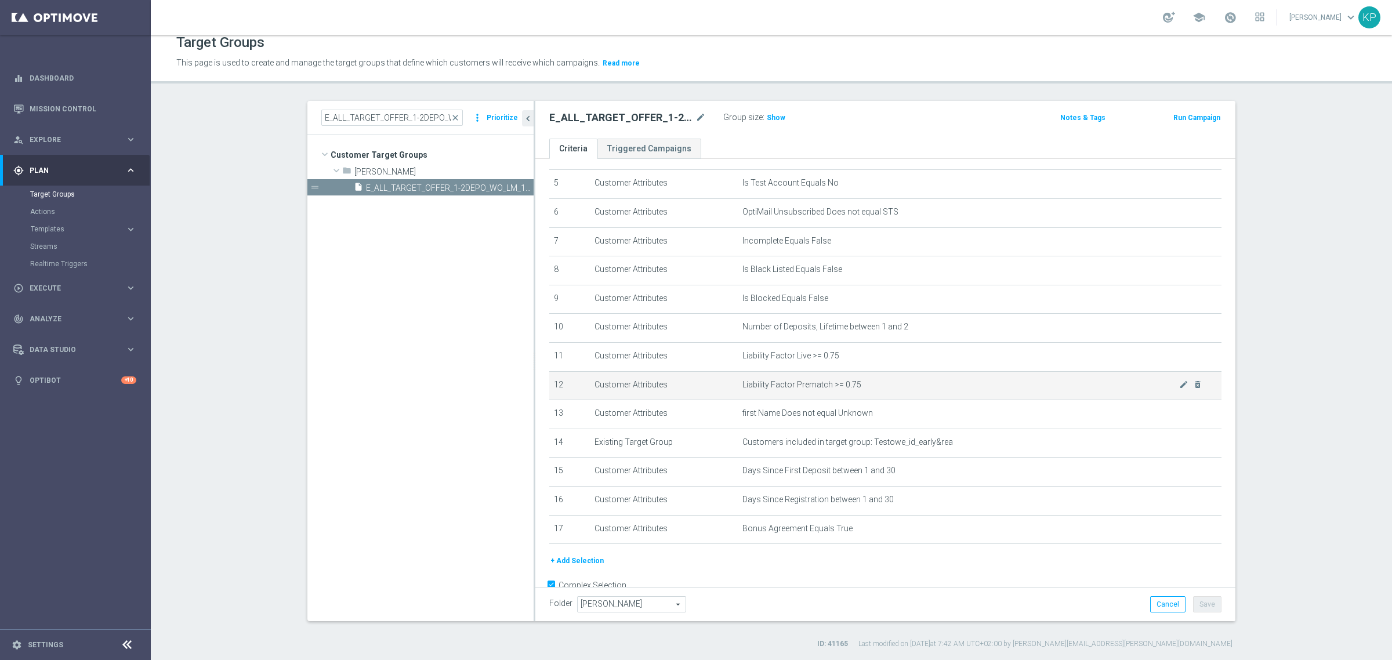
scroll to position [176, 0]
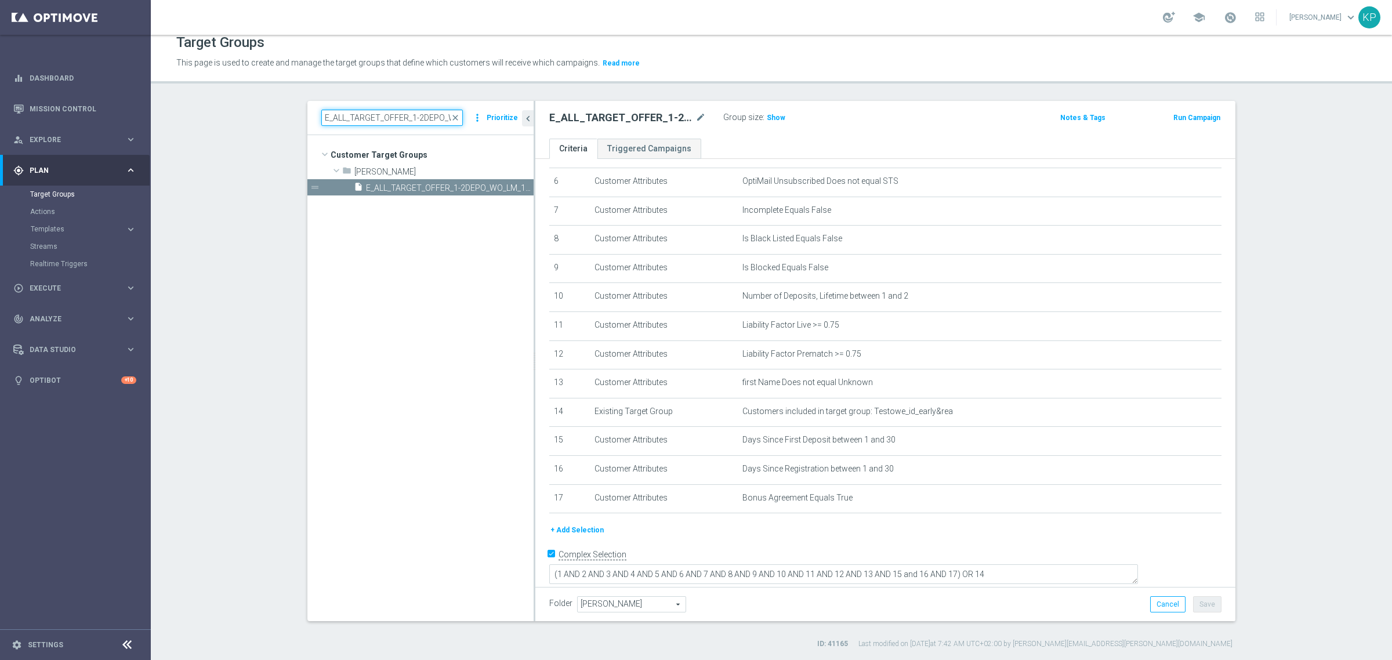
click at [404, 122] on input "E_ALL_TARGET_OFFER_1-2DEPO_WO_LM_160925" at bounding box center [391, 118] width 141 height 16
paste input "3DEP"
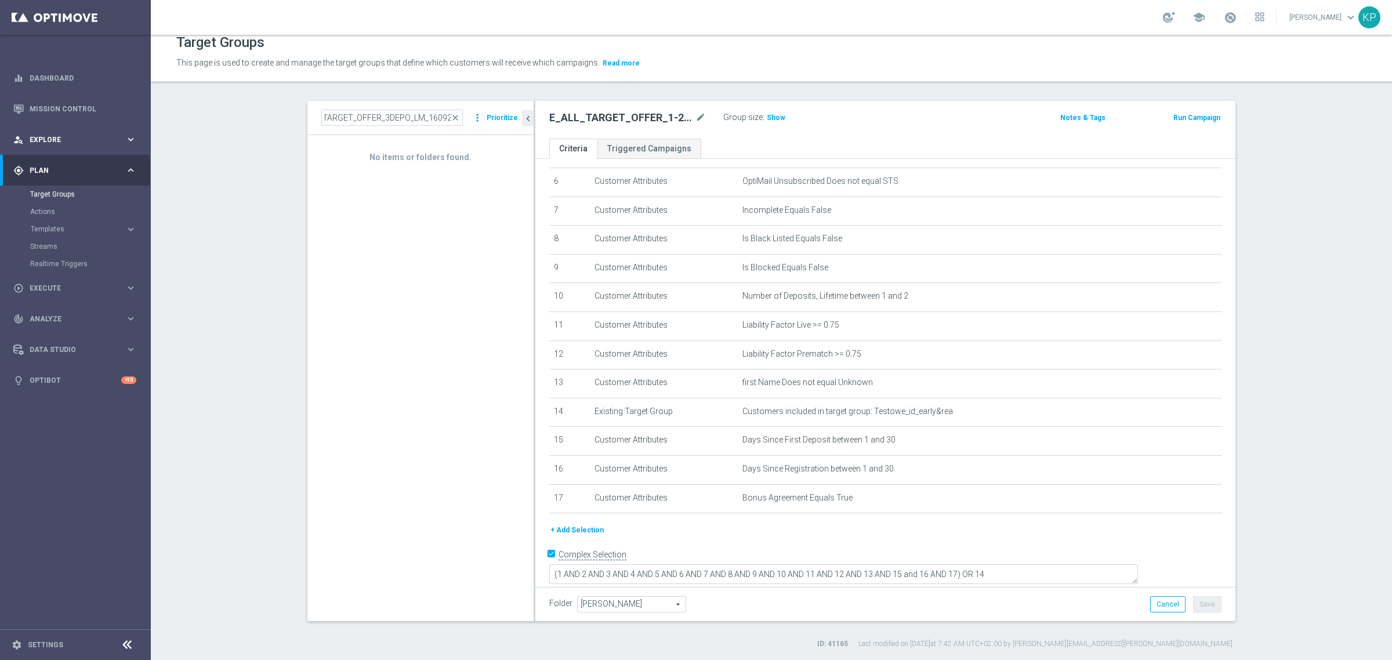
scroll to position [0, 0]
click at [504, 16] on div "school Krystian Potoczny keyboard_arrow_down KP" at bounding box center [771, 17] width 1241 height 35
click at [326, 122] on input "E_ALL_TARGET_OFFER_3DEPO_LM_160925" at bounding box center [391, 118] width 141 height 16
paste input "BET_1DEPO DO 200PLN"
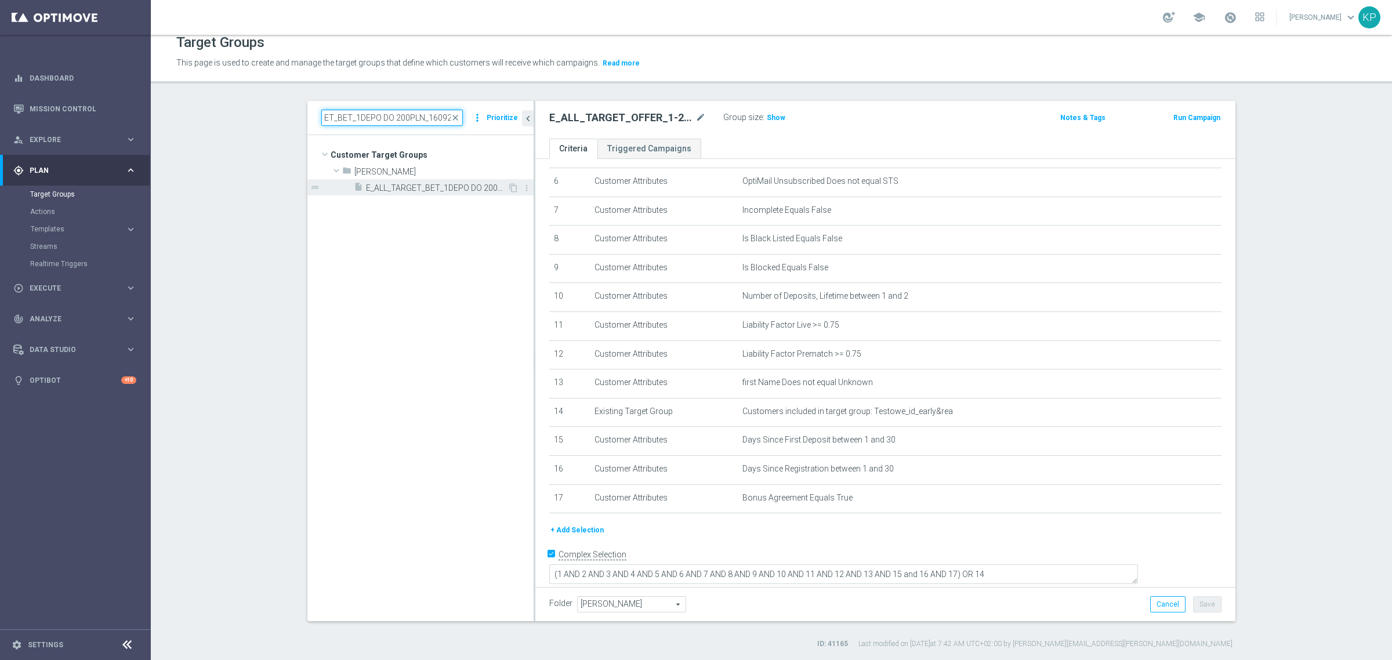
type input "E_ALL_TARGET_BET_1DEPO DO 200PLN_160925"
click at [413, 179] on div "insert_drive_file E_ALL_TARGET_BET_1DEPO DO 200PLN_160925" at bounding box center [431, 187] width 154 height 16
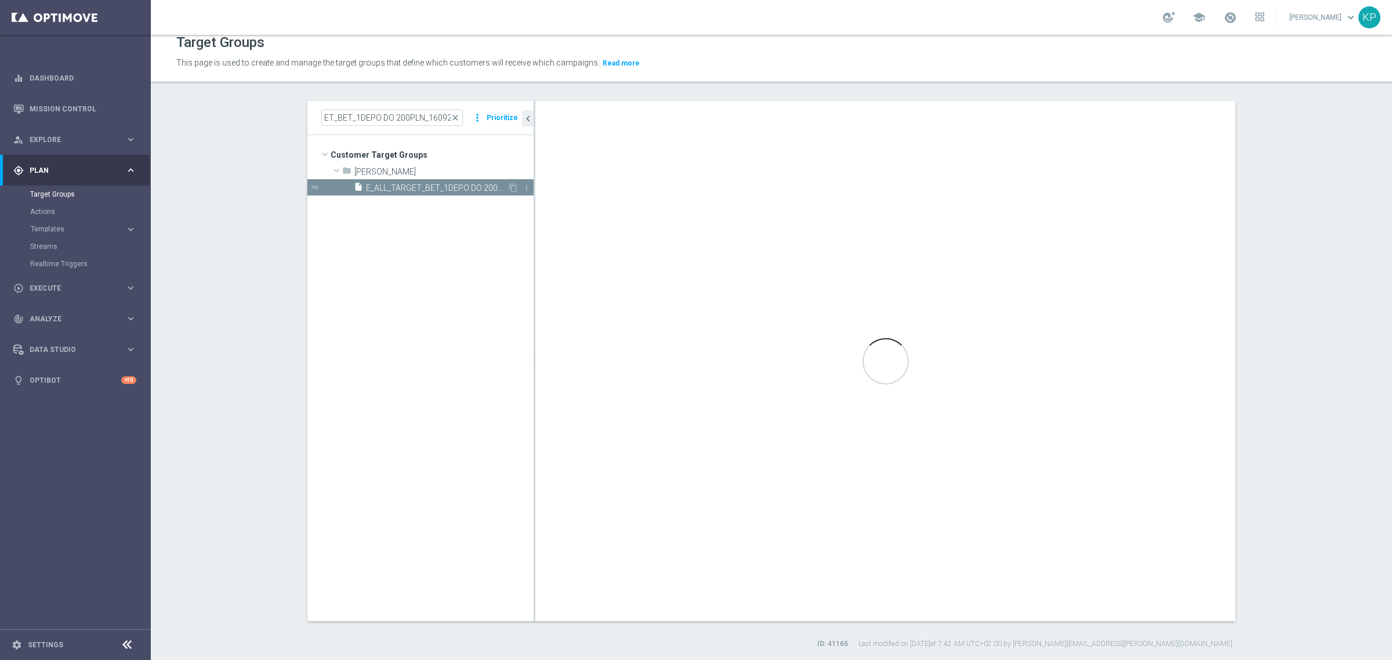
scroll to position [0, 0]
type textarea "(1 AND 2 AND 3 AND 4 AND 5 AND 6 AND 7 AND 8 AND 9 AND 10 AND 11 AND 12 AND 13 …"
type input "Tomasz K."
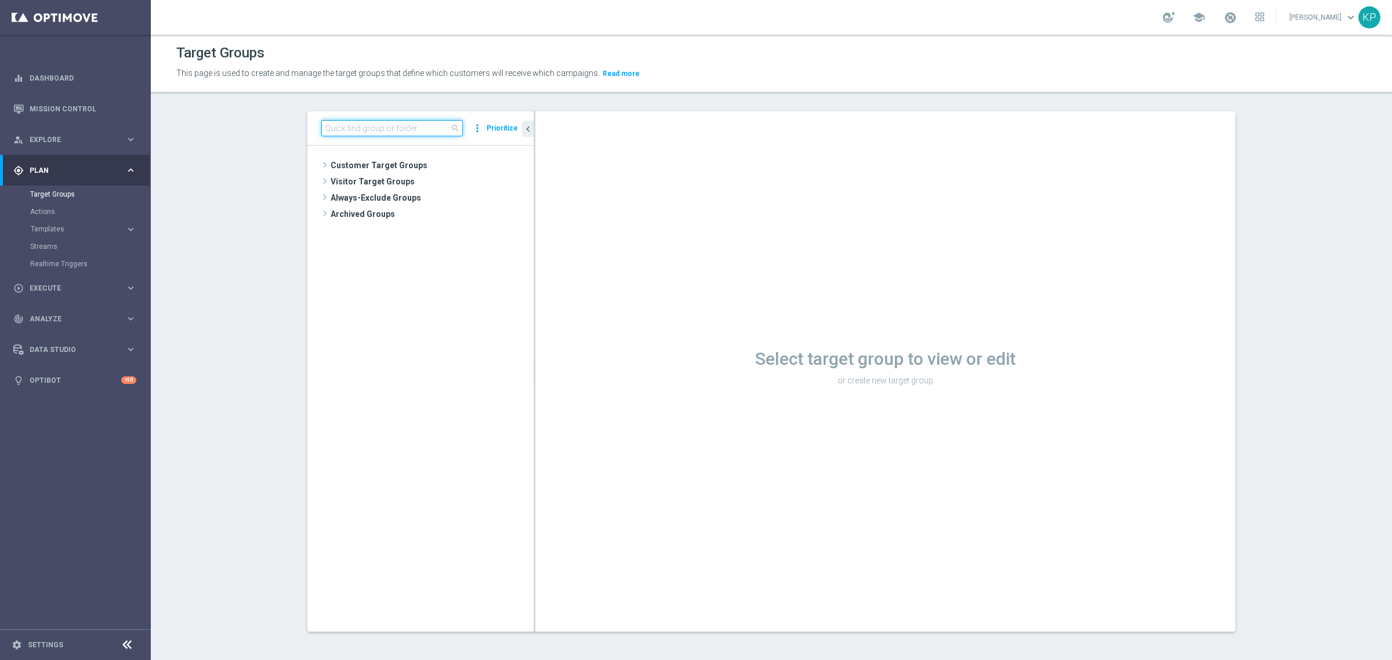
click at [383, 132] on input at bounding box center [391, 128] width 141 height 16
click at [383, 131] on input at bounding box center [391, 128] width 141 height 16
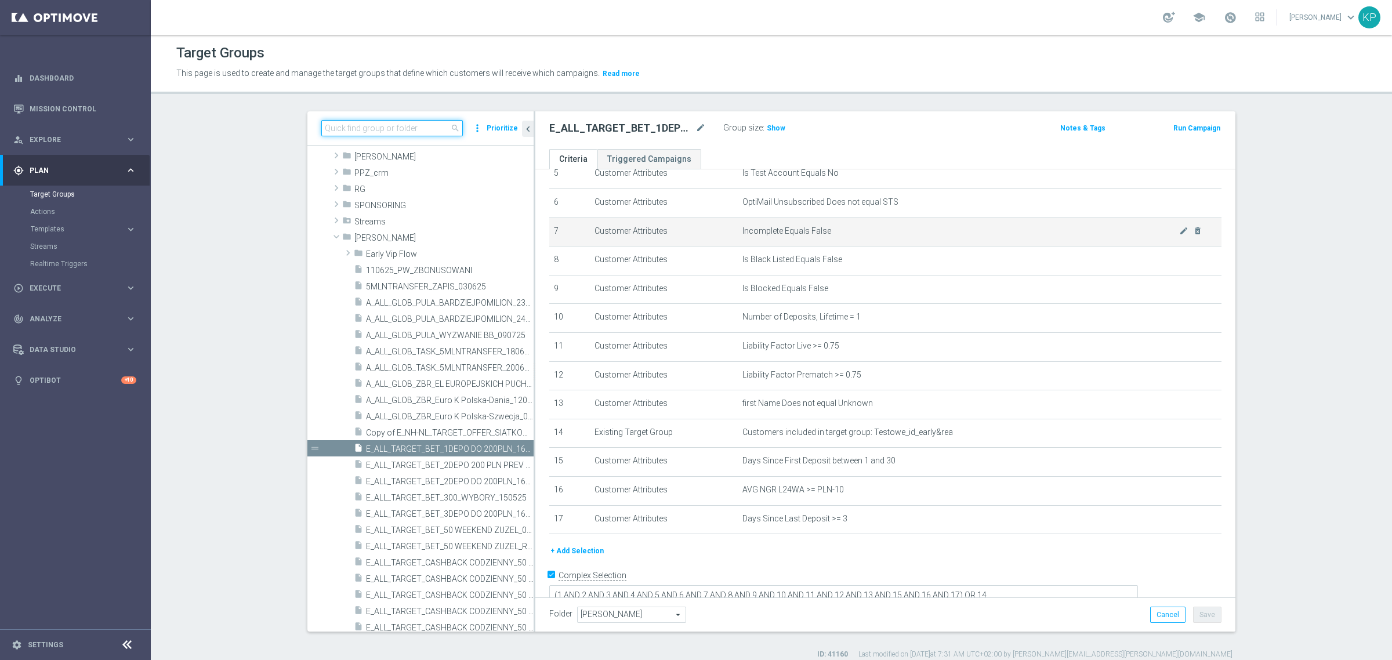
scroll to position [176, 0]
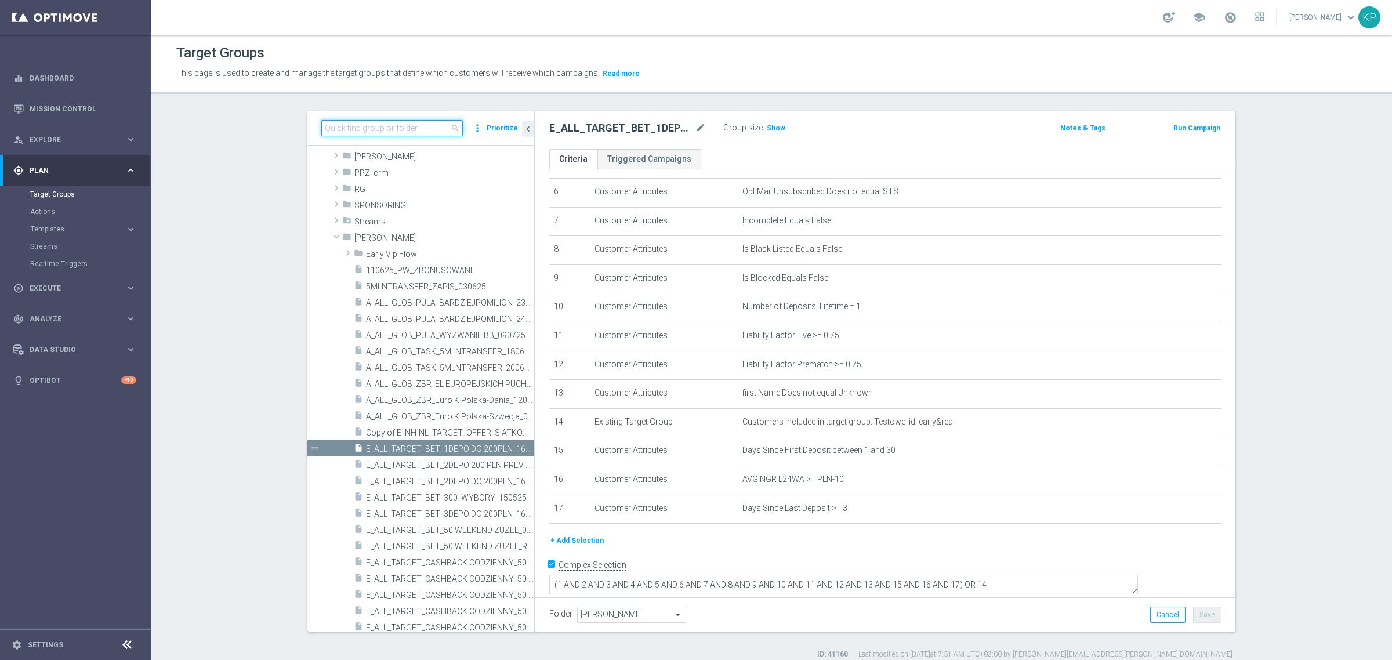
click at [358, 134] on input at bounding box center [391, 128] width 141 height 16
paste input "E_ALL_TARGET_BET_2DEPO DO 200PLN_160925"
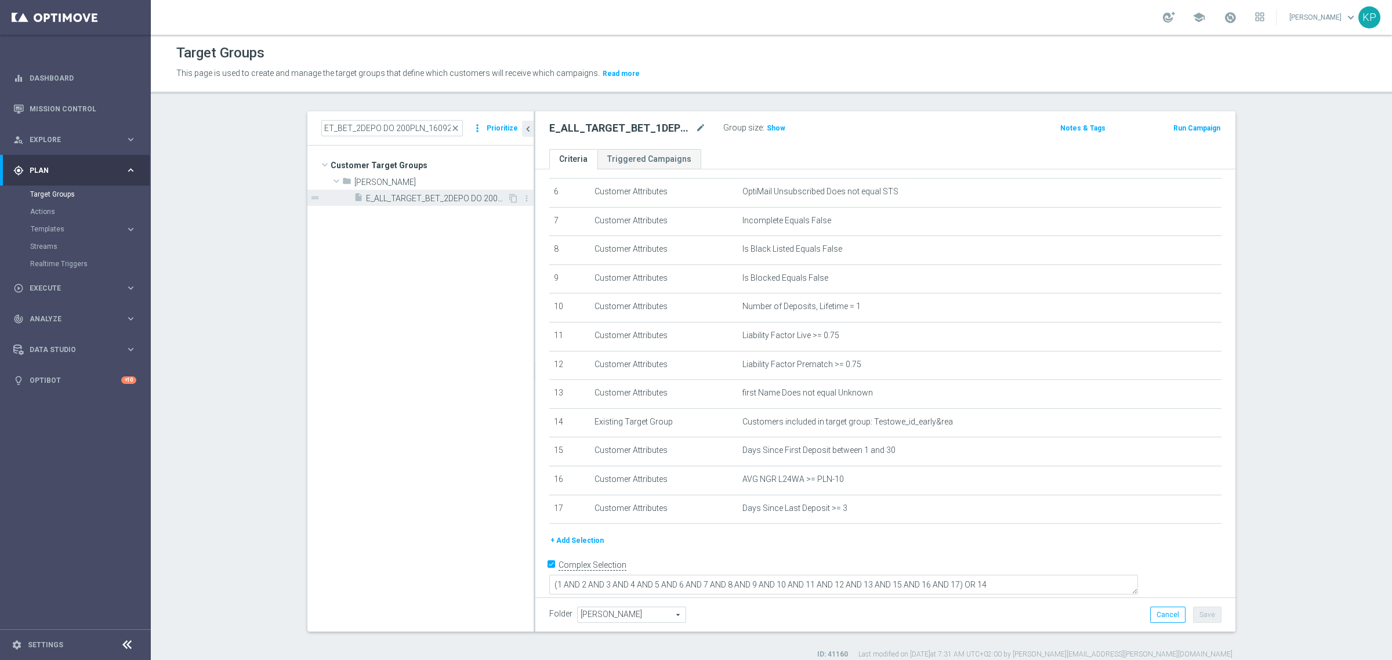
click at [416, 195] on span "E_ALL_TARGET_BET_2DEPO DO 200PLN_160925" at bounding box center [436, 199] width 141 height 10
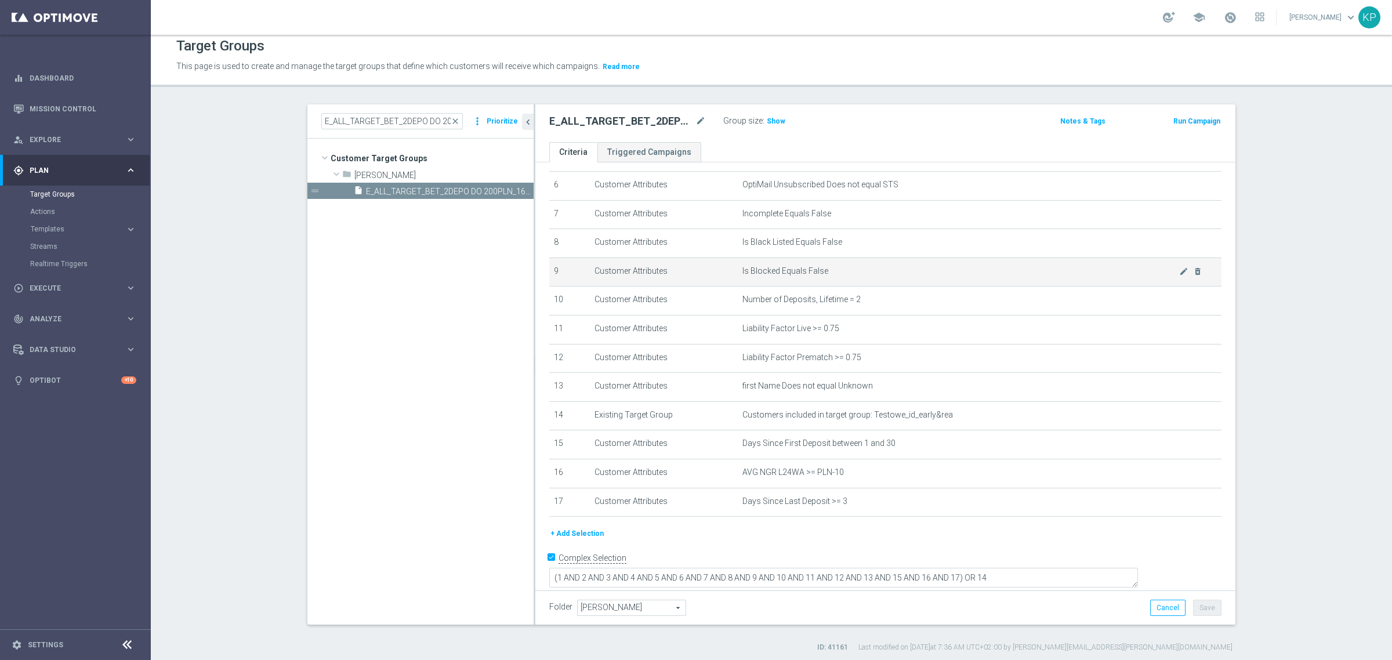
scroll to position [10, 0]
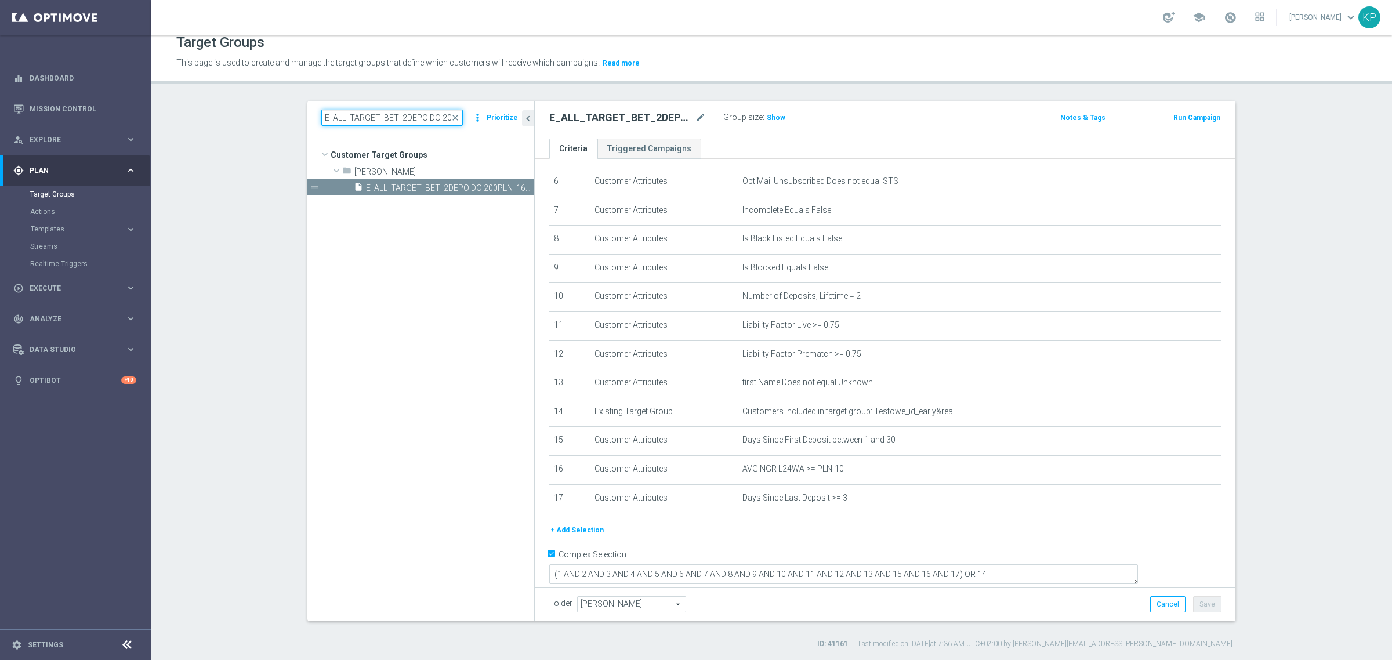
click at [352, 118] on input "E_ALL_TARGET_BET_2DEPO DO 200PLN_160925" at bounding box center [391, 118] width 141 height 16
paste input "3"
click at [398, 180] on div "insert_drive_file E_ALL_TARGET_BET_3DEPO DO 200PLN_160925" at bounding box center [431, 187] width 154 height 16
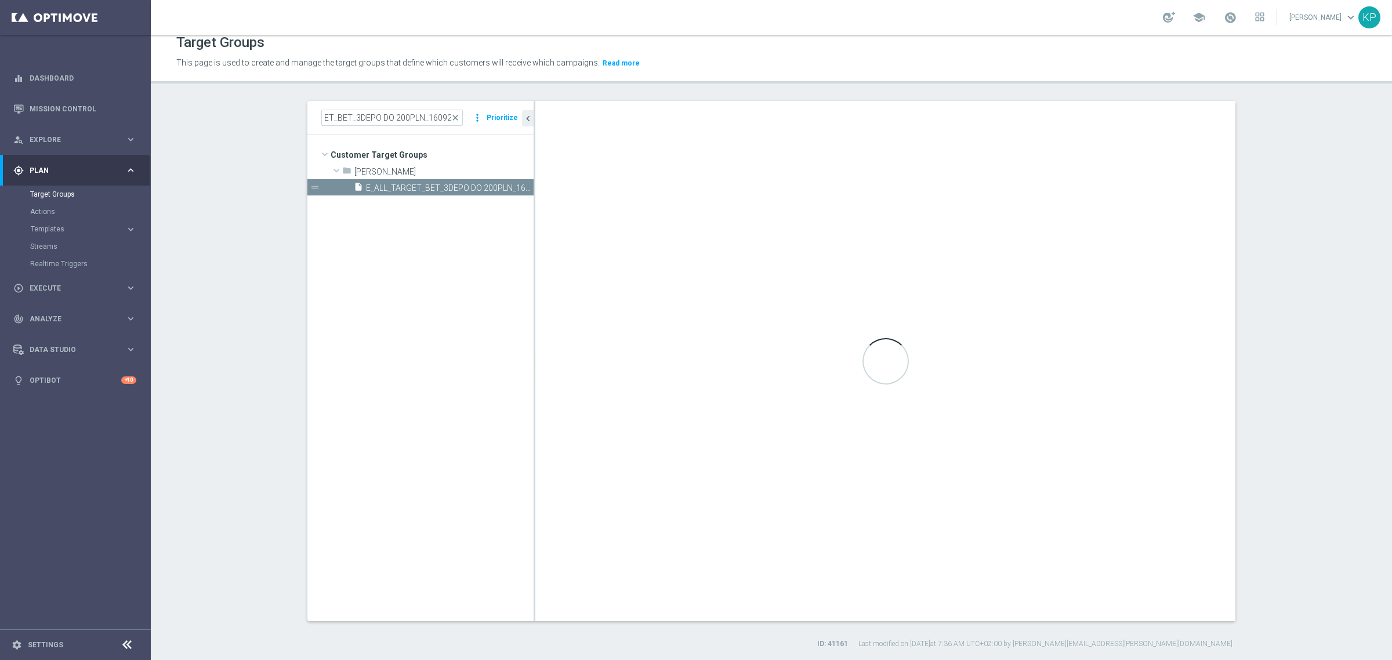
scroll to position [0, 0]
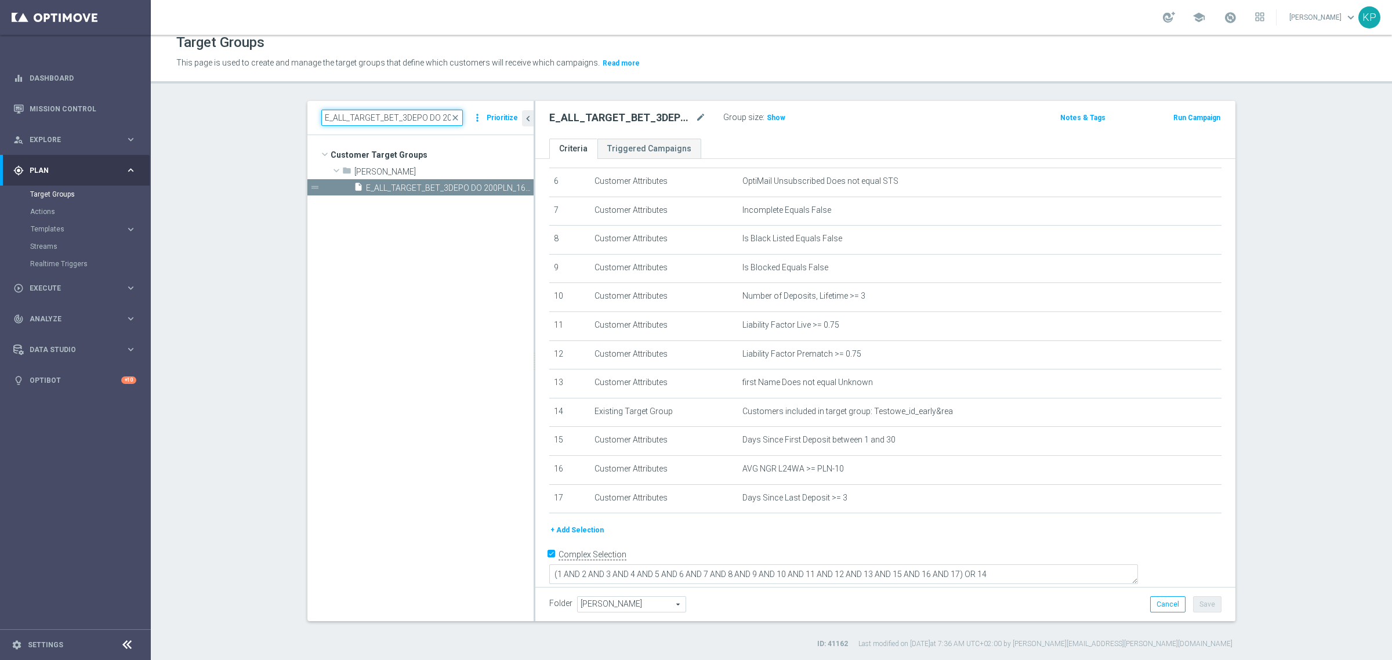
click at [380, 125] on input "E_ALL_TARGET_BET_3DEPO DO 200PLN_160925" at bounding box center [391, 118] width 141 height 16
paste input "REACQ_ALL_TARGET_BET"
type input "REACQ_ALL_TARGET_BET DO 200PLN_160925"
click at [447, 184] on span "REACQ_ALL_TARGET_BET DO 200PLN_160925" at bounding box center [436, 188] width 141 height 10
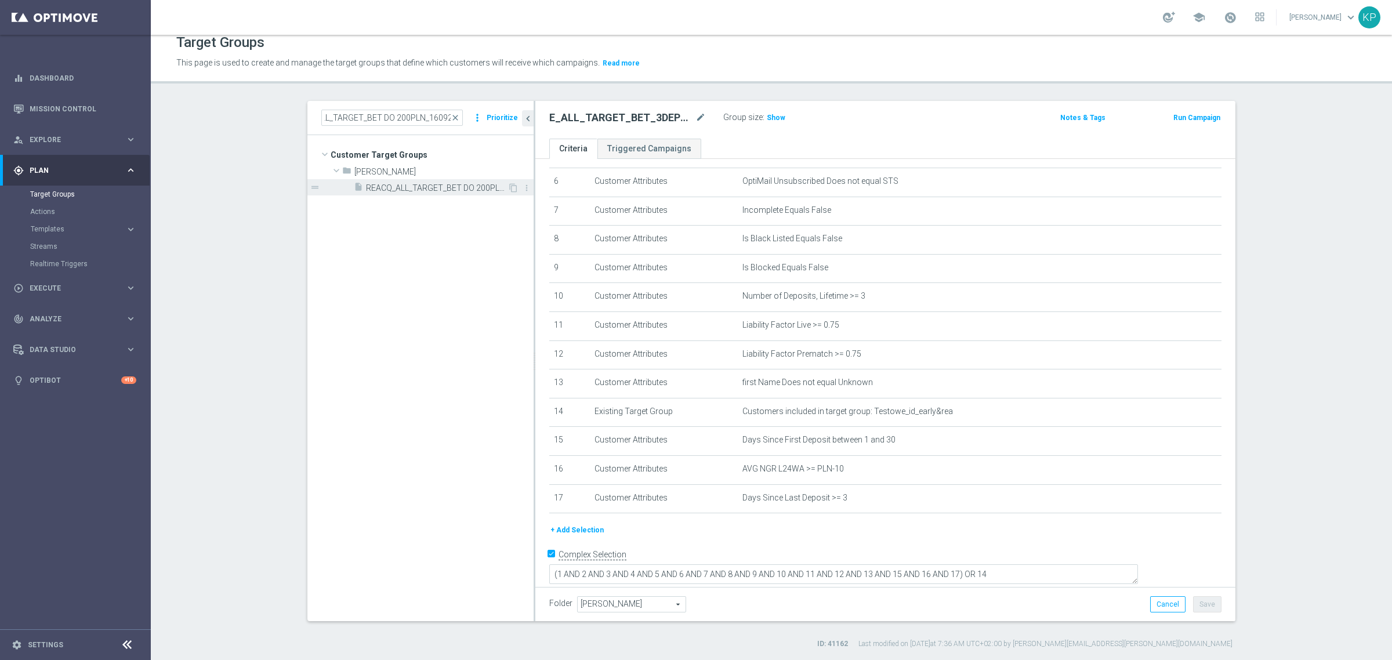
scroll to position [0, 0]
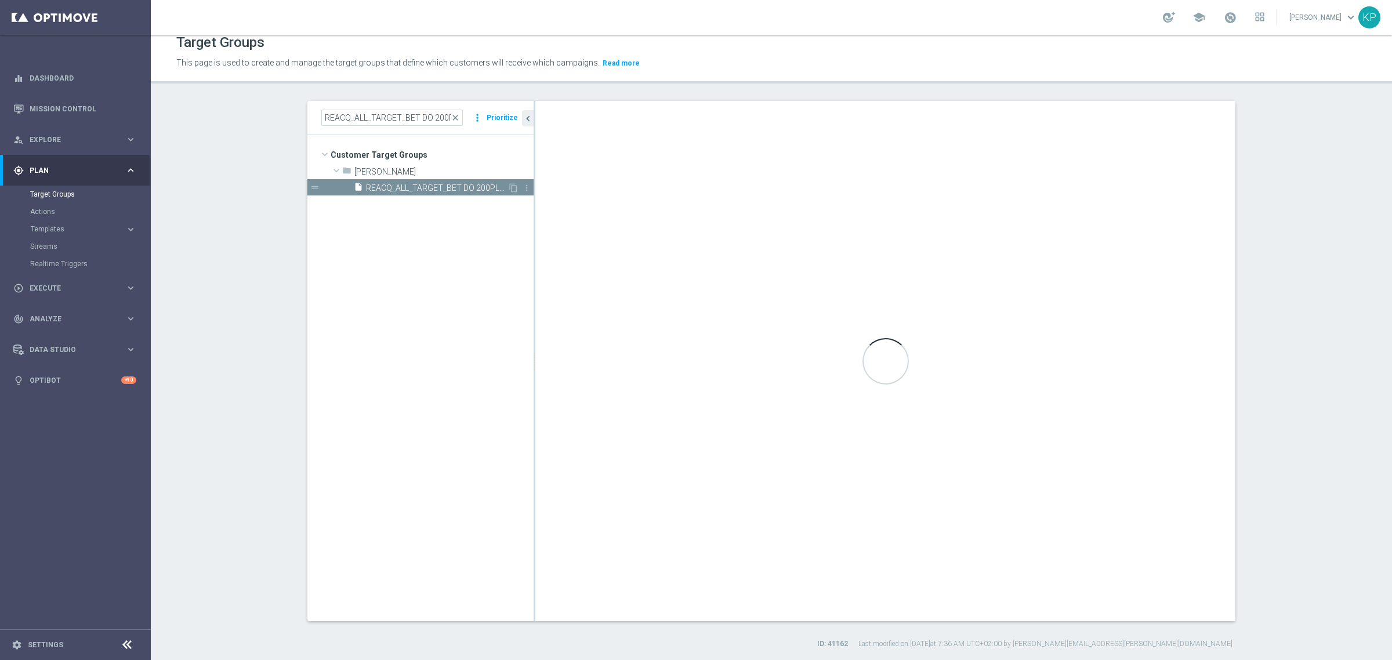
type textarea "(1 AND 2 AND 3 AND 4 AND 5 AND 6 AND 7 AND 8 AND 9 AND 10 AND 11 AND 12 AND 13 …"
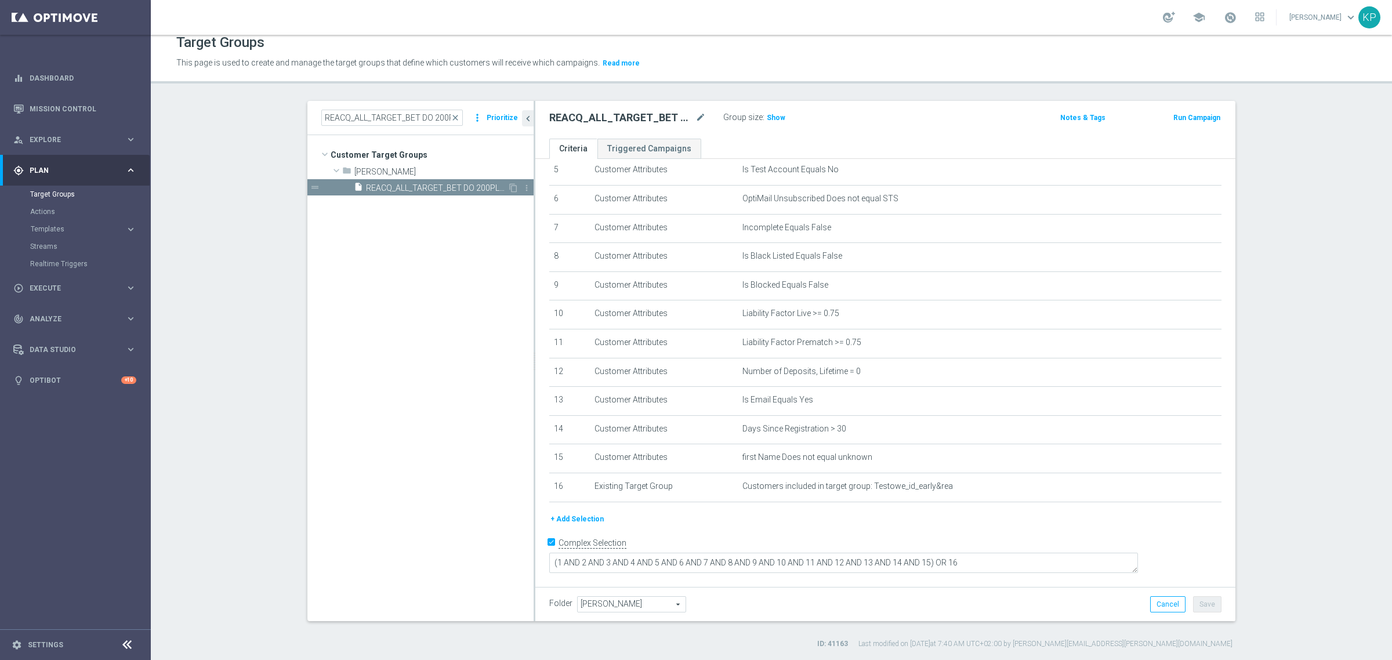
scroll to position [147, 0]
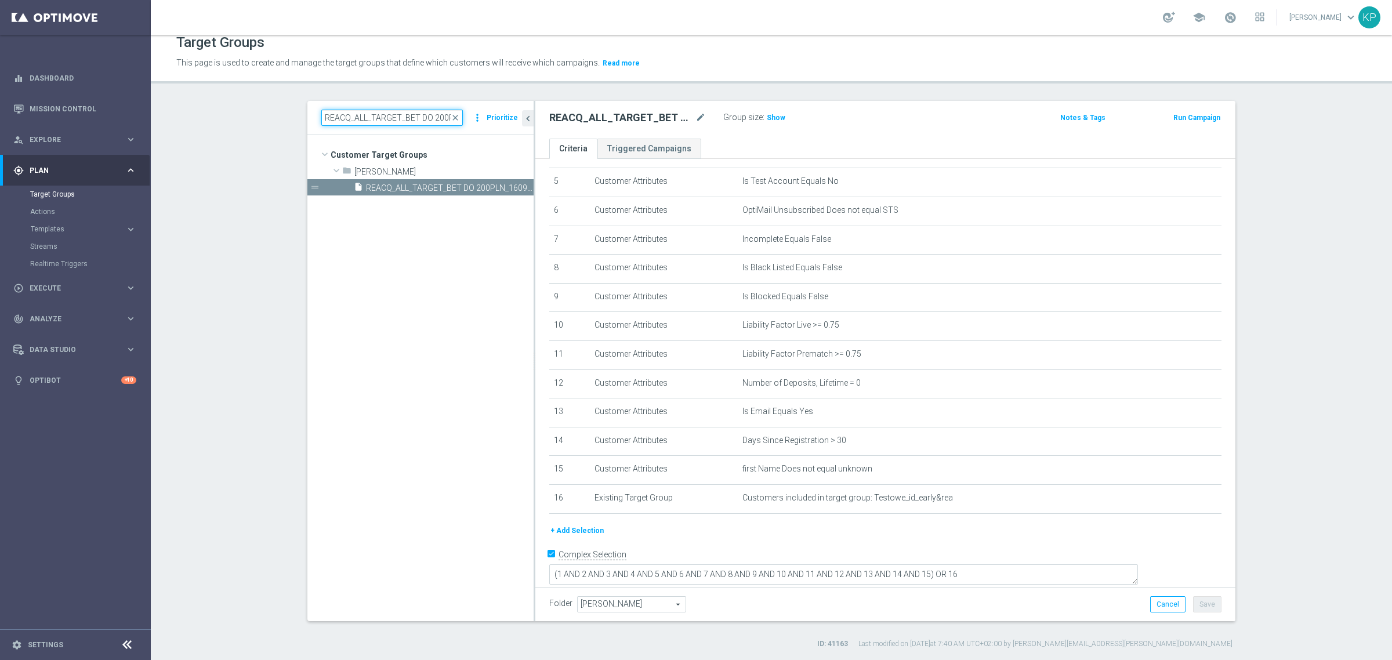
click at [398, 114] on input "REACQ_ALL_TARGET_BET DO 200PLN_160925" at bounding box center [391, 118] width 141 height 16
paste input "E_ALL_TARGET_OFFER_3DEPO_LM"
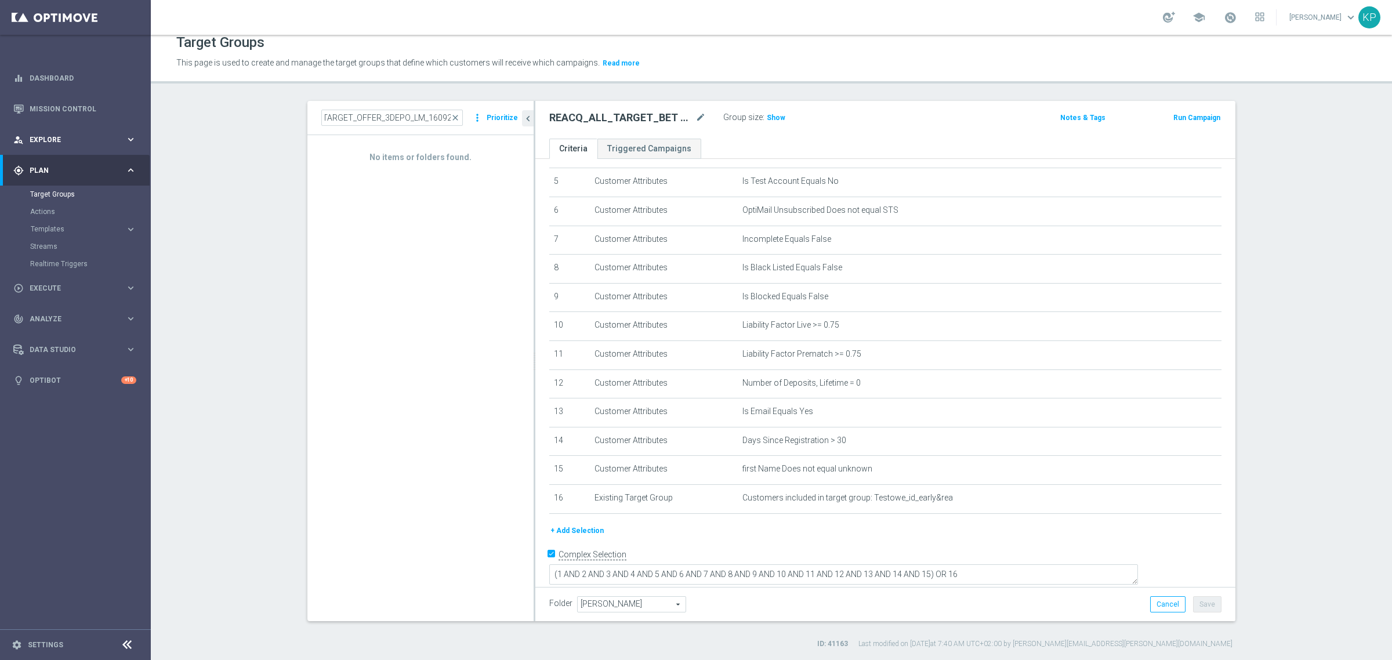
scroll to position [0, 0]
click at [423, 114] on input "E_ALL_TARGET_OFFER_3DEPO_LM_160925" at bounding box center [391, 118] width 141 height 16
paste input "1-2DEPO_W"
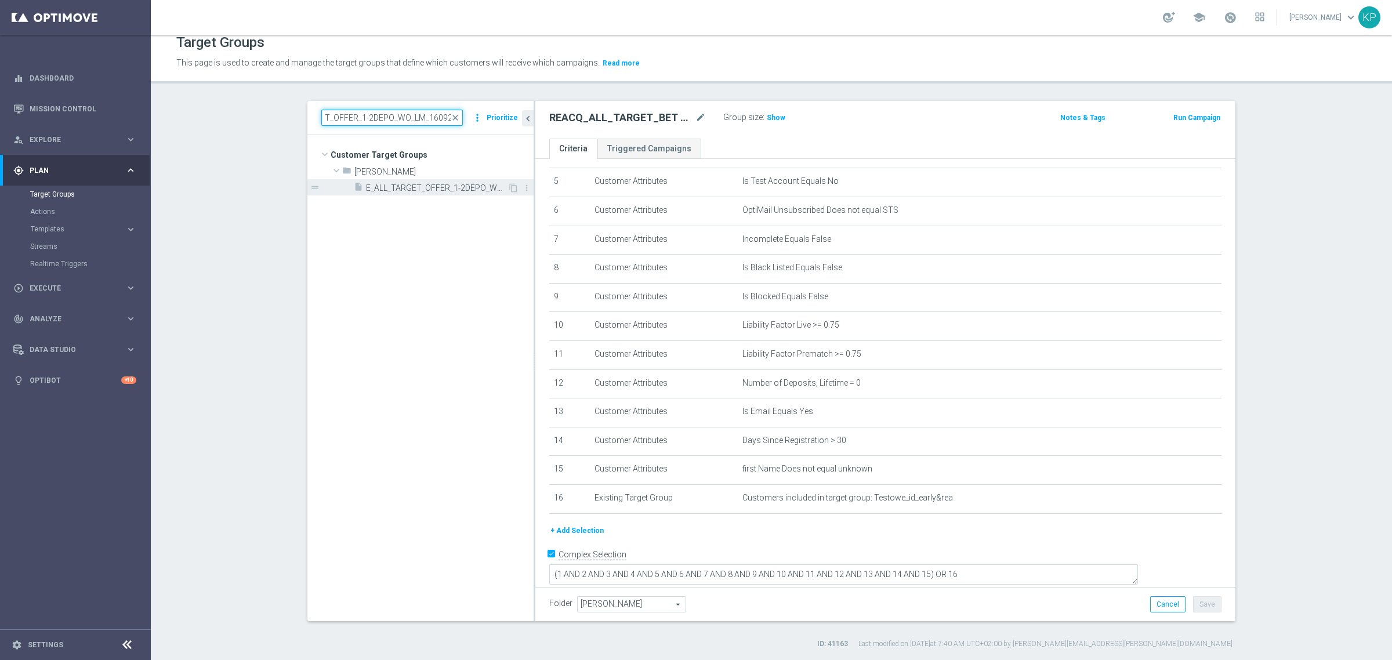
type input "E_ALL_TARGET_OFFER_1-2DEPO_WO_LM_160925"
click at [409, 183] on span "E_ALL_TARGET_OFFER_1-2DEPO_WO_LM_160925" at bounding box center [436, 188] width 141 height 10
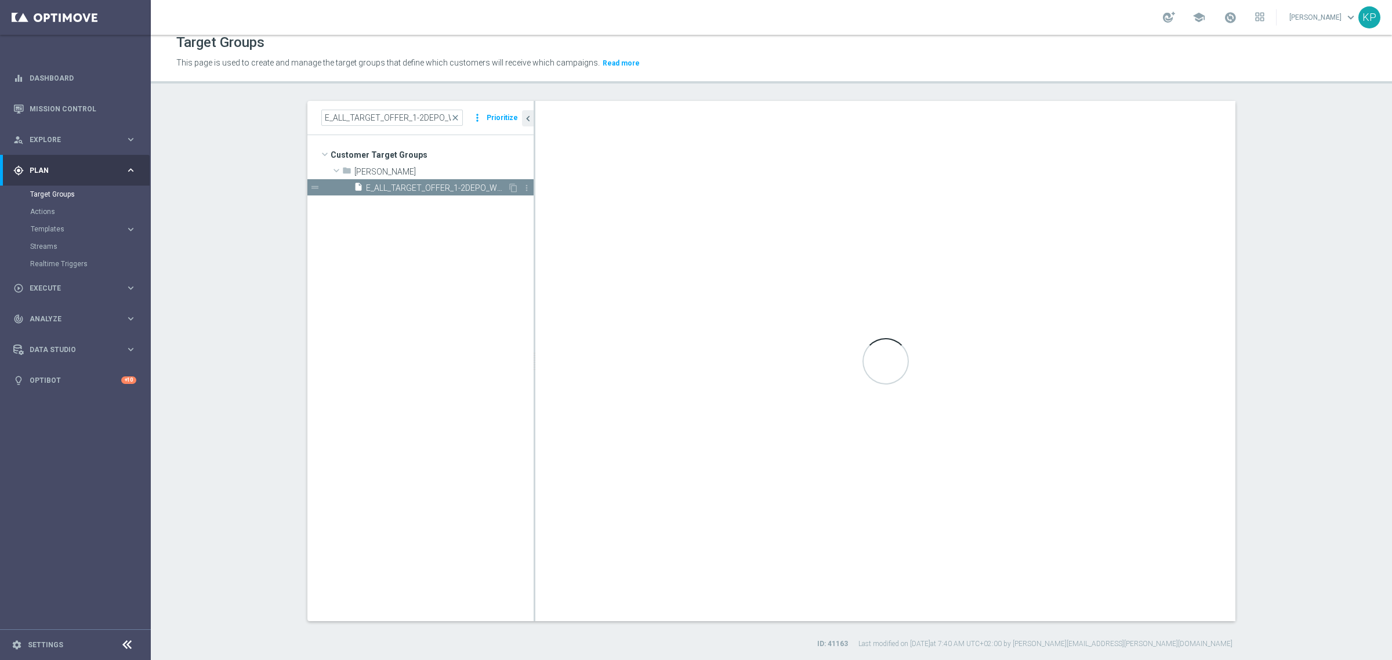
type textarea "(1 AND 2 AND 3 AND 4 AND 5 AND 6 AND 7 AND 8 AND 9 AND 10 AND 11 AND 12 AND 13 …"
type input "Andżelika B."
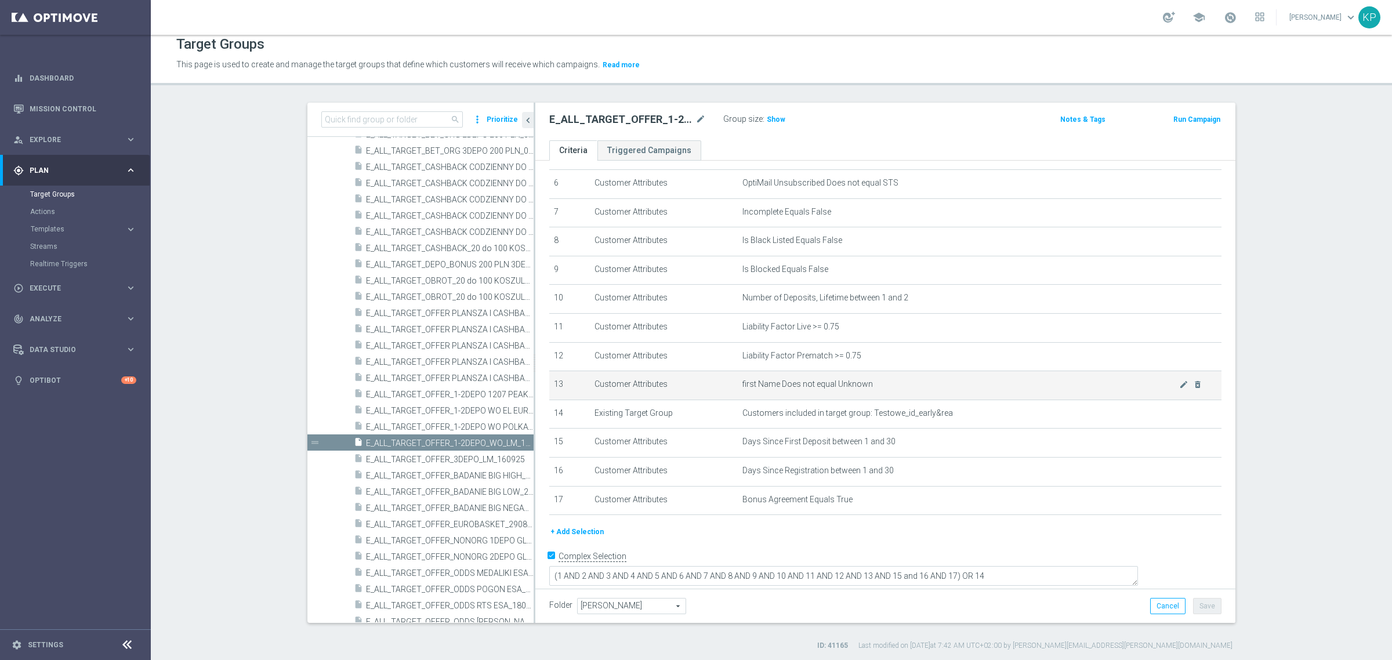
scroll to position [10, 0]
